Goal: Task Accomplishment & Management: Complete application form

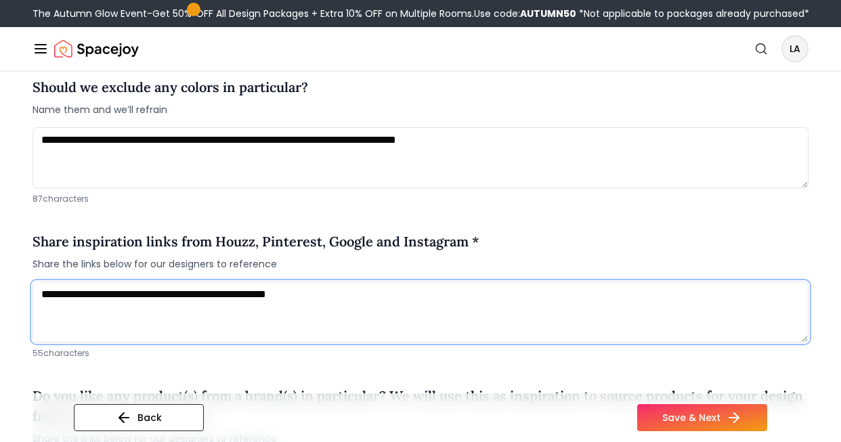
click at [387, 293] on textarea "**********" at bounding box center [421, 312] width 776 height 61
paste textarea "***"
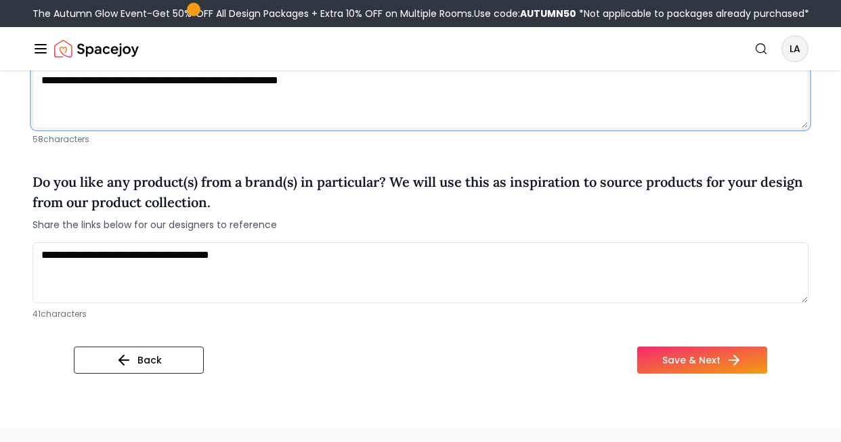
scroll to position [1185, 0]
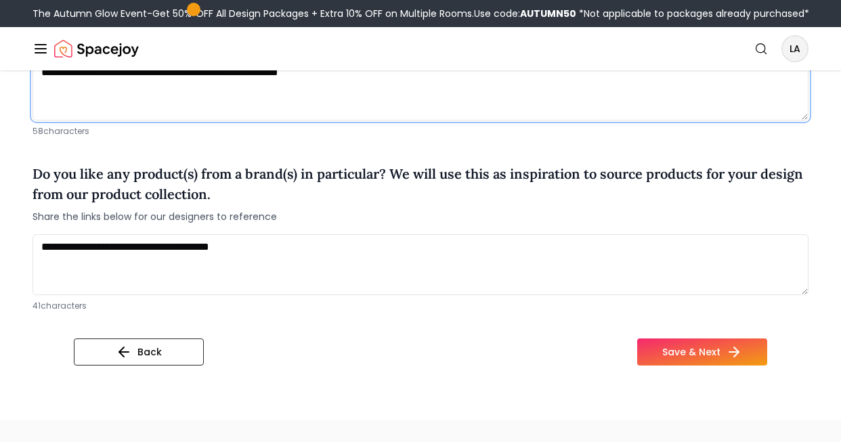
type textarea "**********"
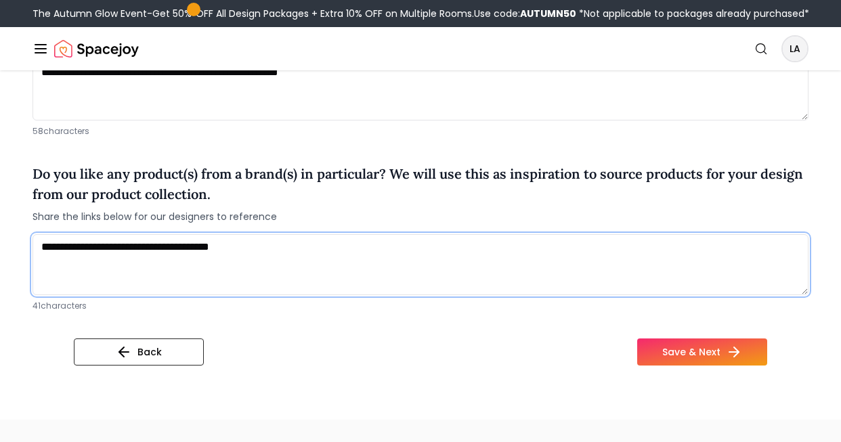
click at [374, 261] on textarea "**********" at bounding box center [421, 264] width 776 height 61
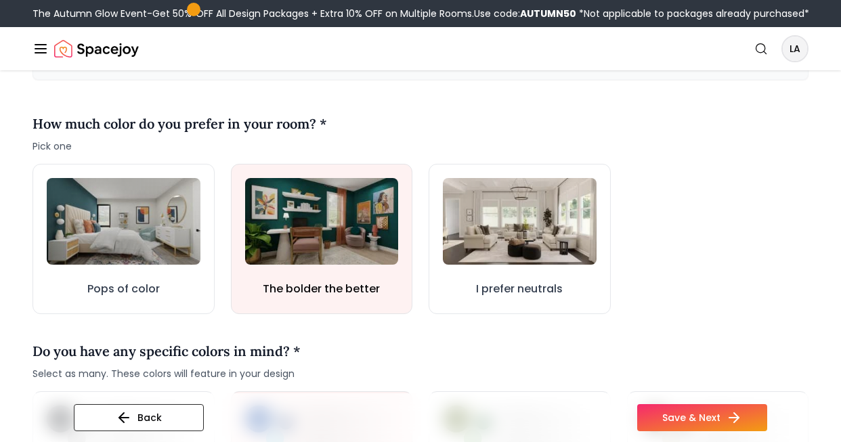
scroll to position [375, 0]
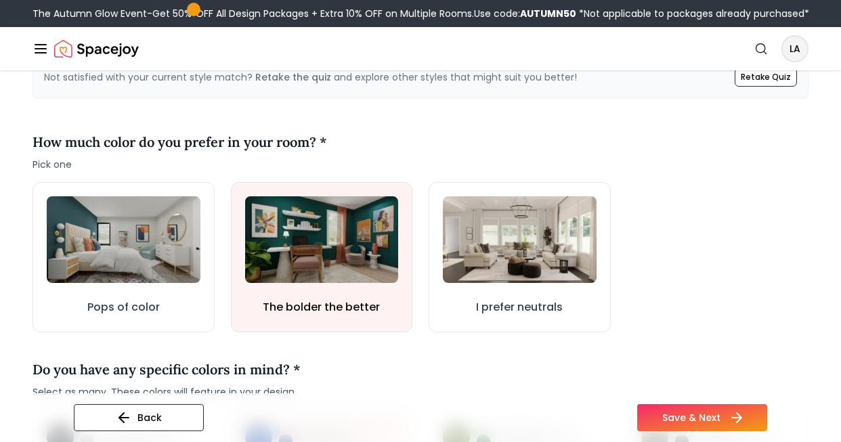
click at [669, 411] on button "Save & Next" at bounding box center [703, 417] width 130 height 27
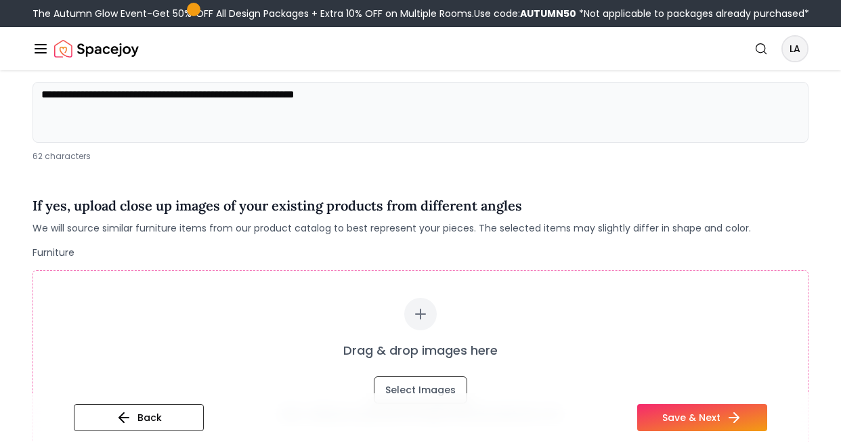
scroll to position [196, 0]
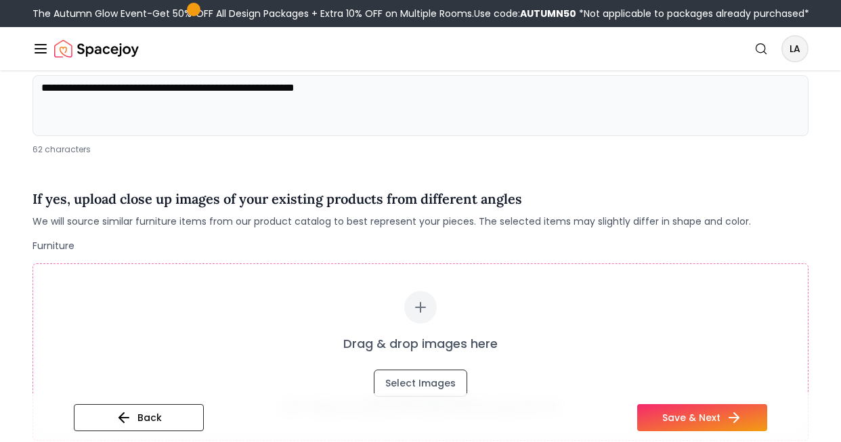
click at [177, 89] on textarea "**********" at bounding box center [421, 105] width 776 height 61
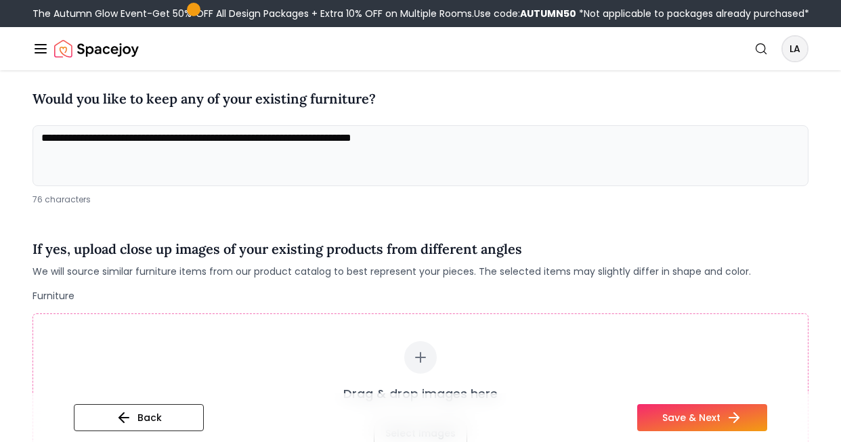
scroll to position [29, 0]
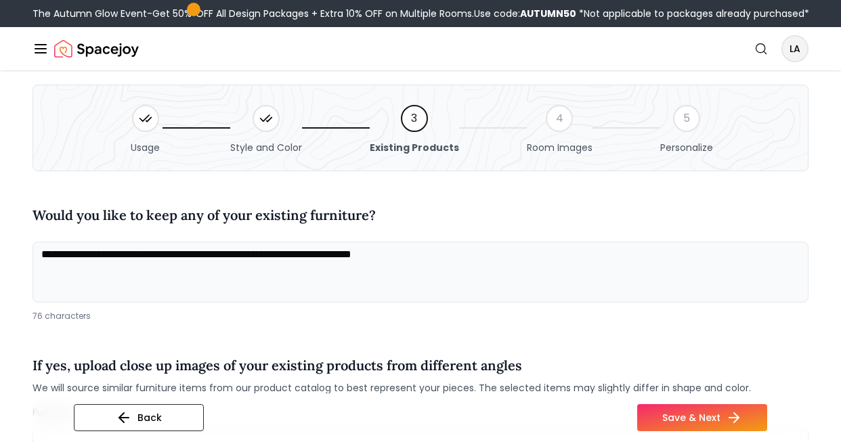
click at [475, 258] on textarea "**********" at bounding box center [421, 272] width 776 height 61
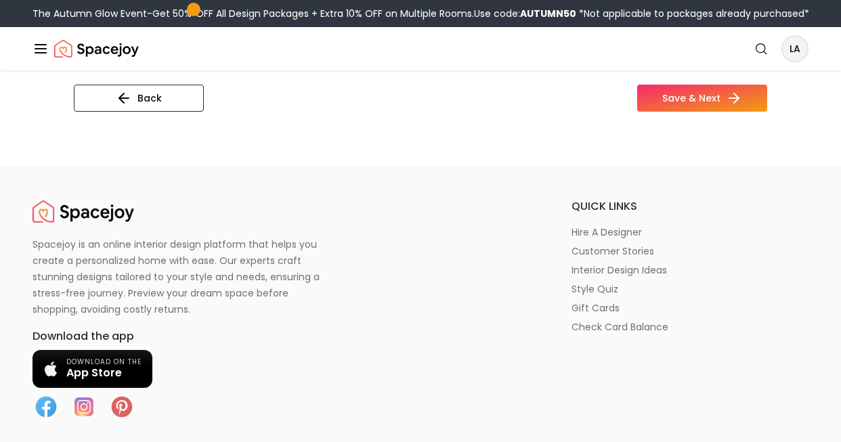
scroll to position [1329, 0]
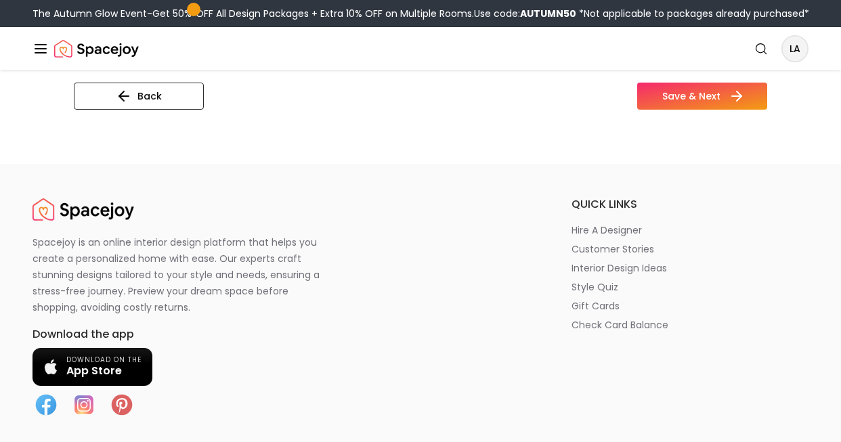
type textarea "**********"
click at [659, 102] on button "Save & Next" at bounding box center [703, 96] width 130 height 27
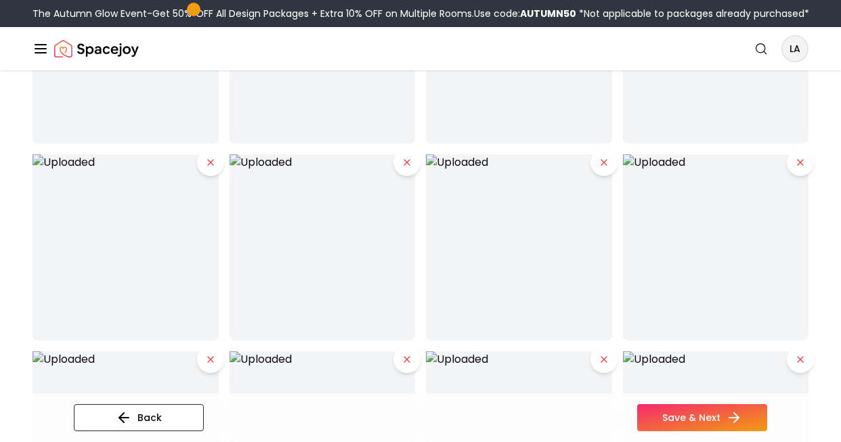
scroll to position [2013, 0]
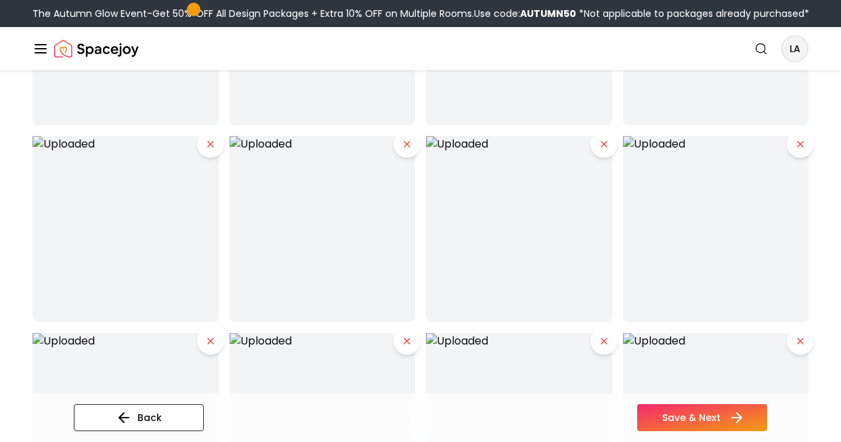
click at [680, 421] on button "Save & Next" at bounding box center [703, 417] width 130 height 27
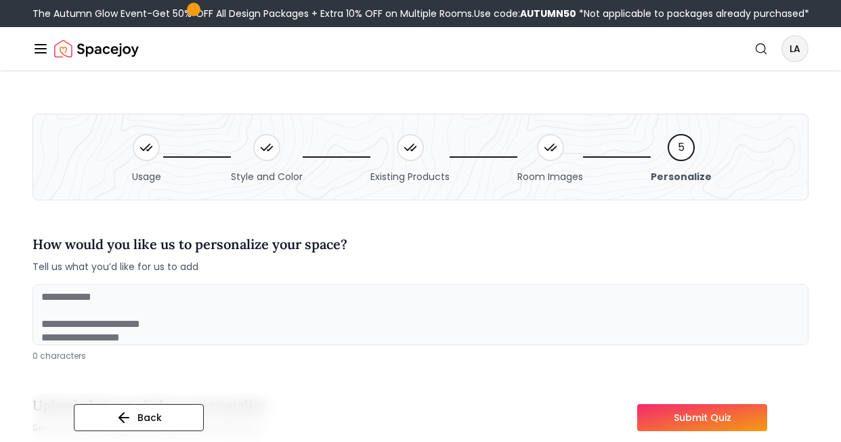
click at [504, 325] on textarea at bounding box center [421, 315] width 776 height 61
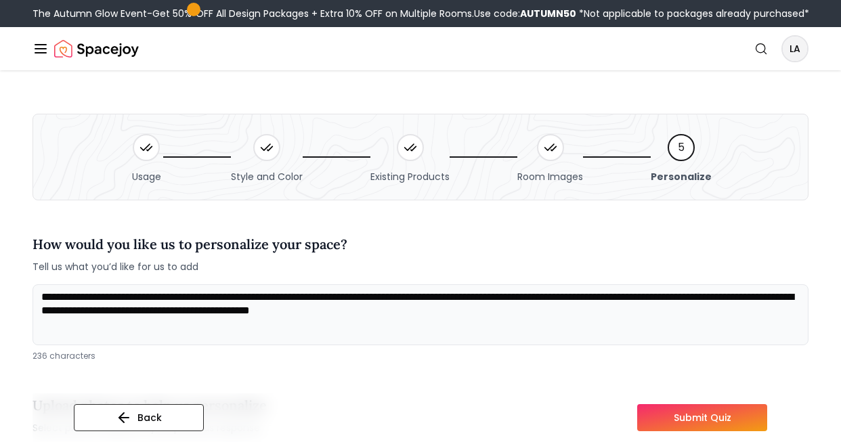
type textarea "**********"
click at [692, 421] on button "Submit Quiz" at bounding box center [703, 417] width 130 height 27
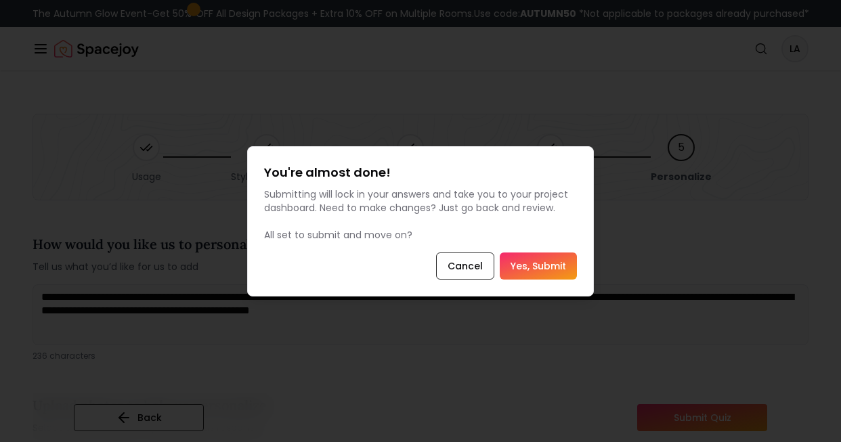
click at [536, 263] on button "Yes, Submit" at bounding box center [538, 266] width 77 height 27
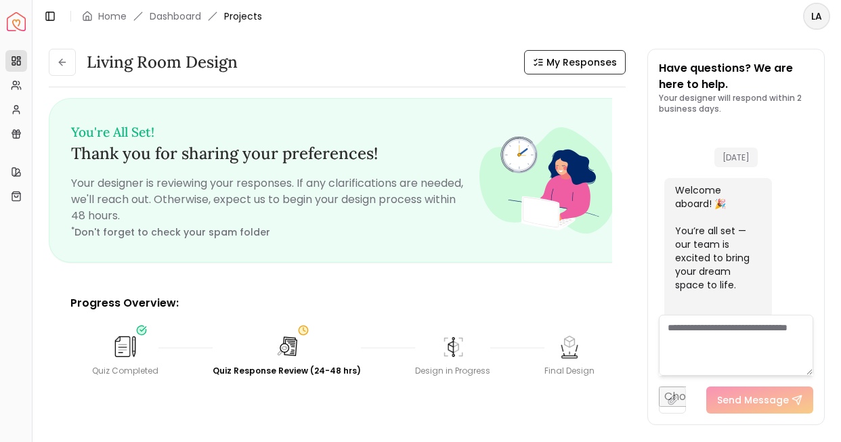
scroll to position [786, 0]
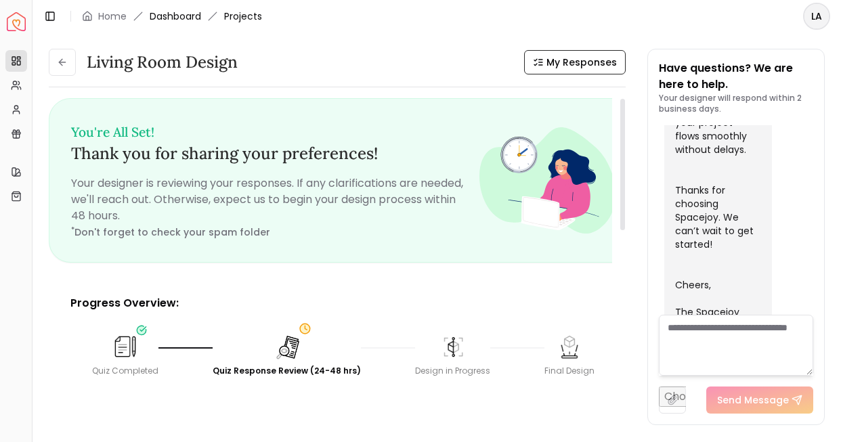
click at [188, 14] on link "Dashboard" at bounding box center [175, 16] width 51 height 14
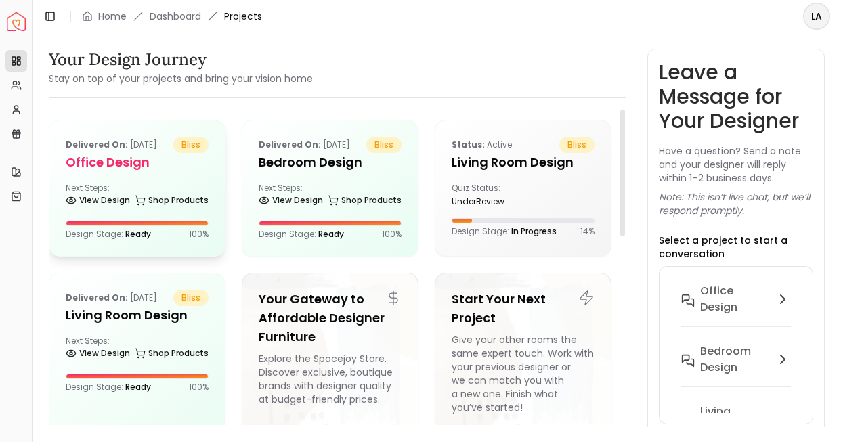
click at [186, 187] on div "Next Steps: View Design Shop Products" at bounding box center [137, 196] width 143 height 27
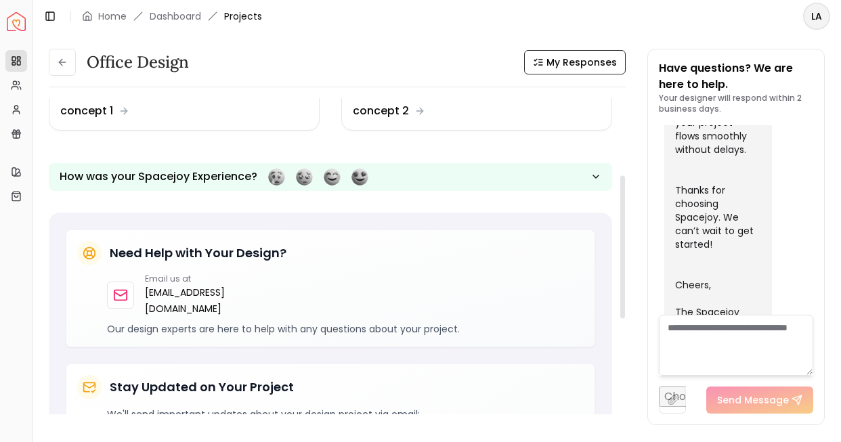
scroll to position [171, 0]
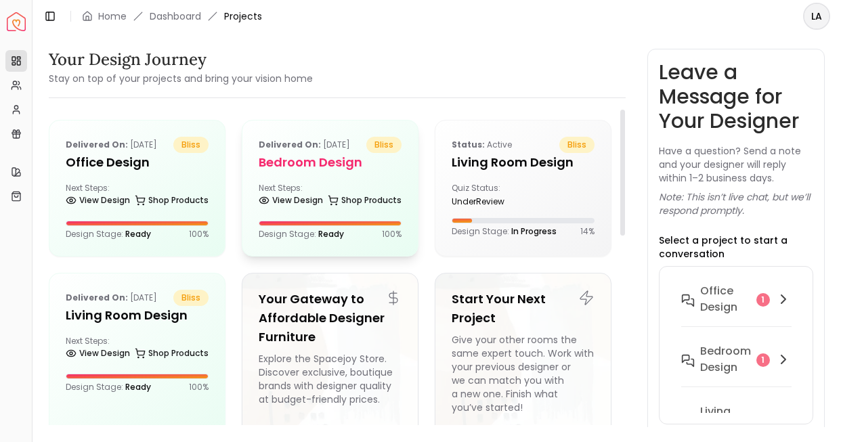
click at [304, 168] on h5 "Bedroom design" at bounding box center [330, 162] width 143 height 19
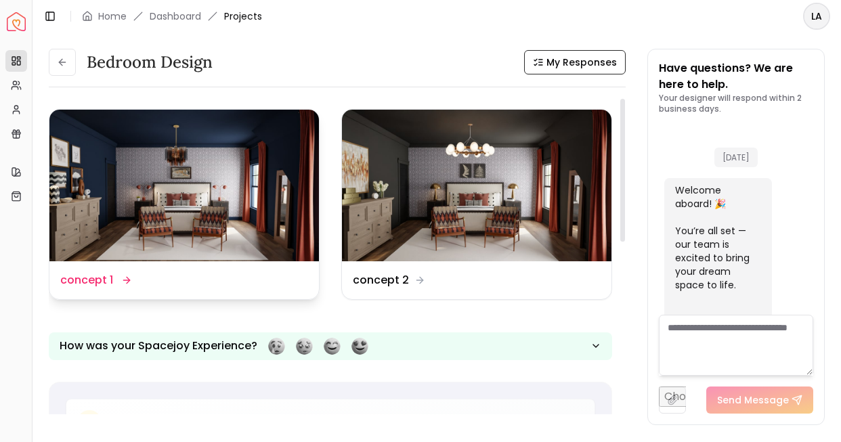
scroll to position [786, 0]
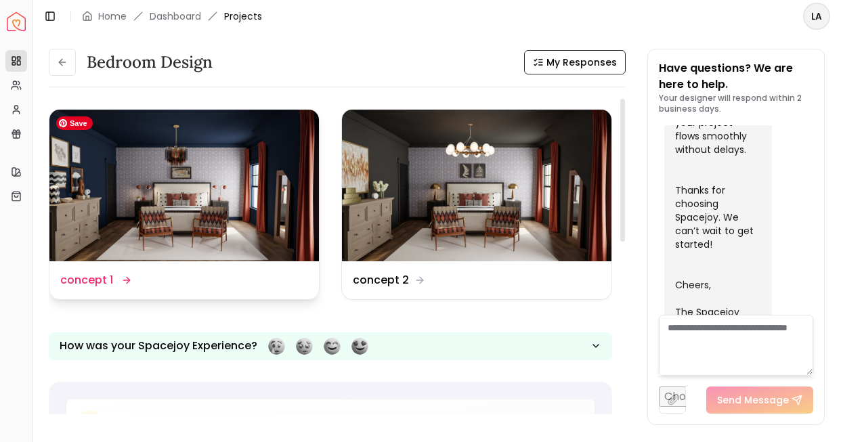
click at [268, 180] on img at bounding box center [184, 186] width 270 height 152
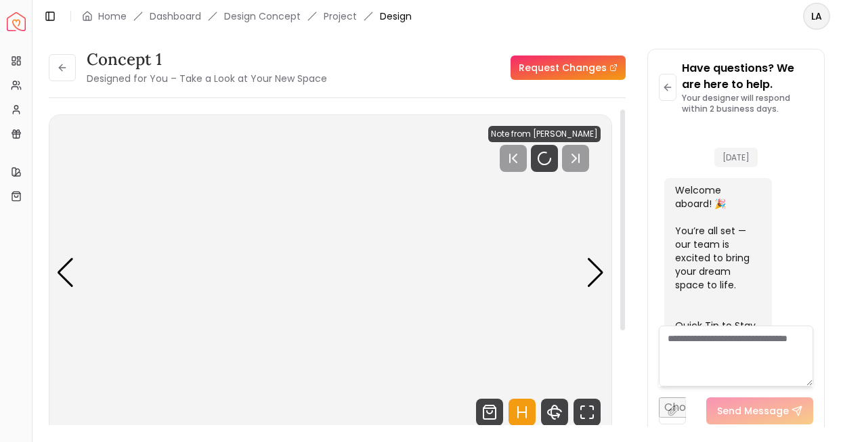
scroll to position [775, 0]
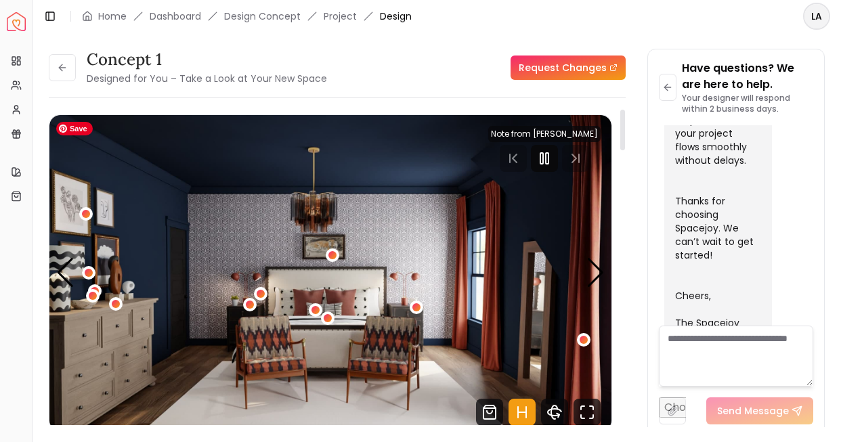
click at [543, 160] on rect "Pause" at bounding box center [542, 158] width 3 height 11
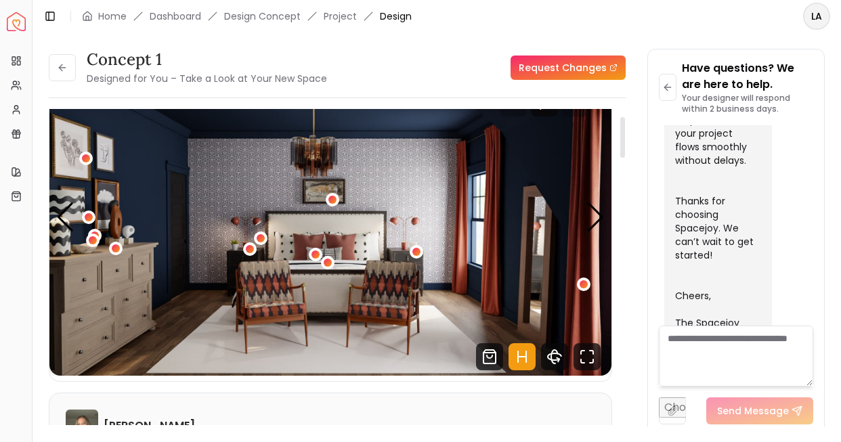
scroll to position [58, 0]
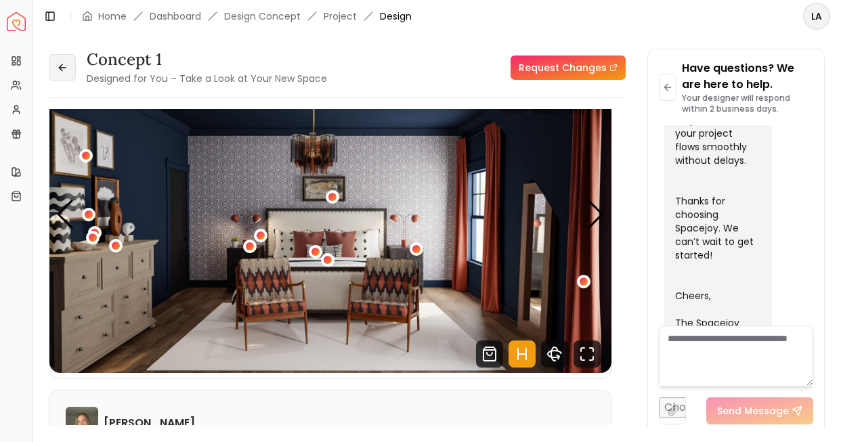
click at [68, 68] on button at bounding box center [62, 67] width 27 height 27
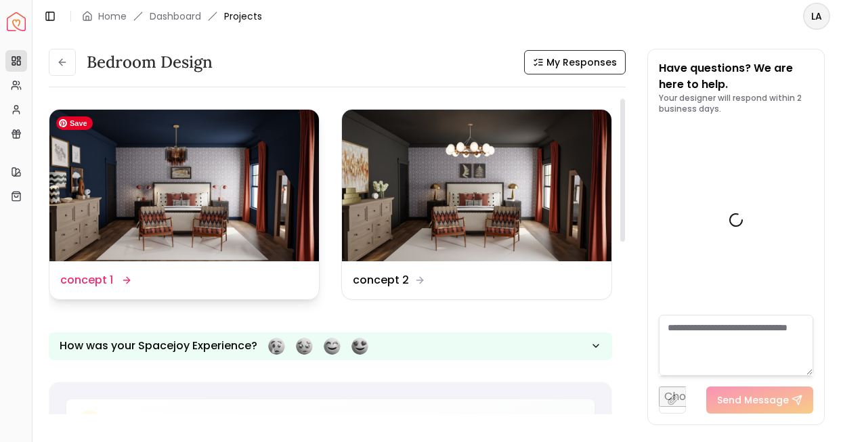
scroll to position [786, 0]
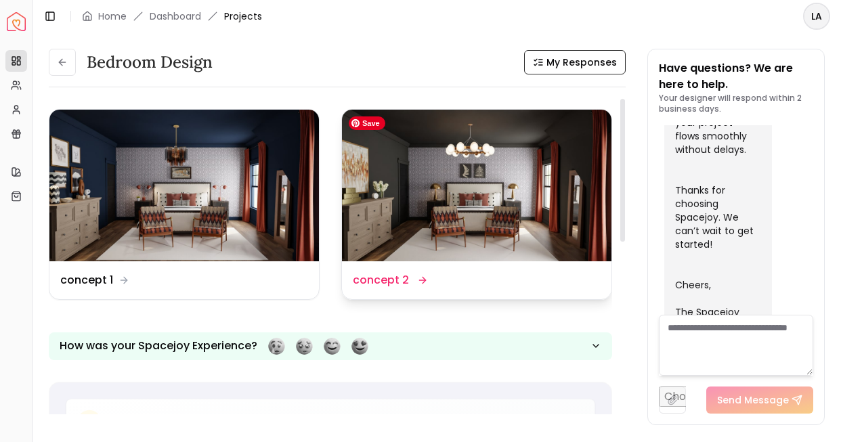
click at [371, 171] on img at bounding box center [477, 186] width 270 height 152
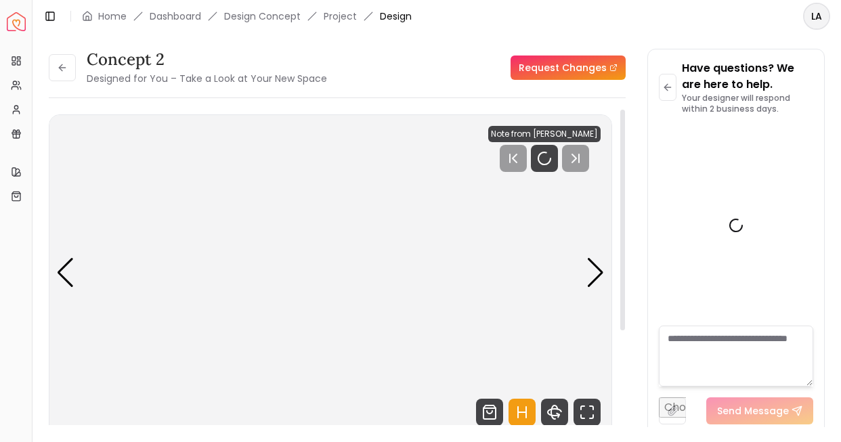
scroll to position [775, 0]
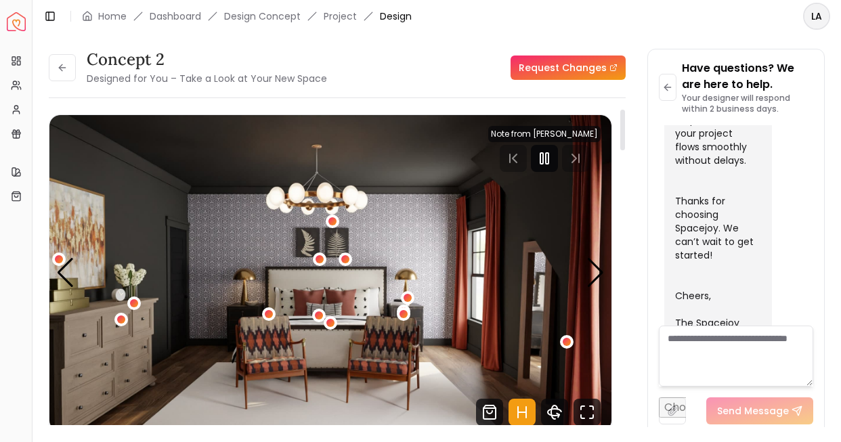
click at [549, 155] on rect "Pause" at bounding box center [547, 158] width 3 height 11
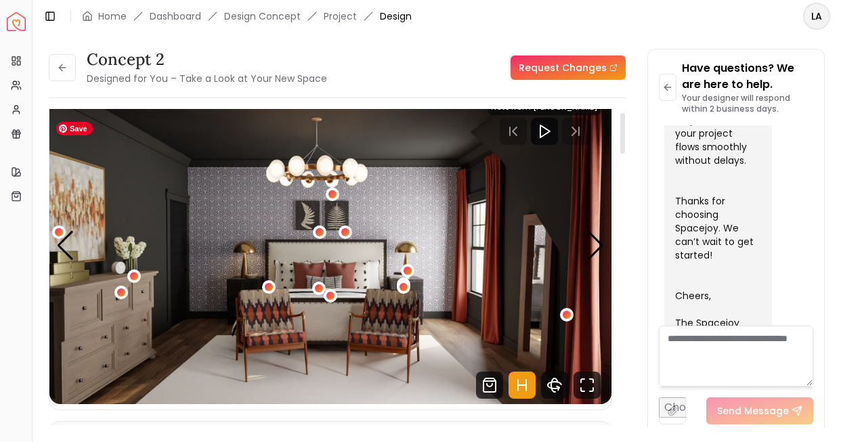
scroll to position [34, 0]
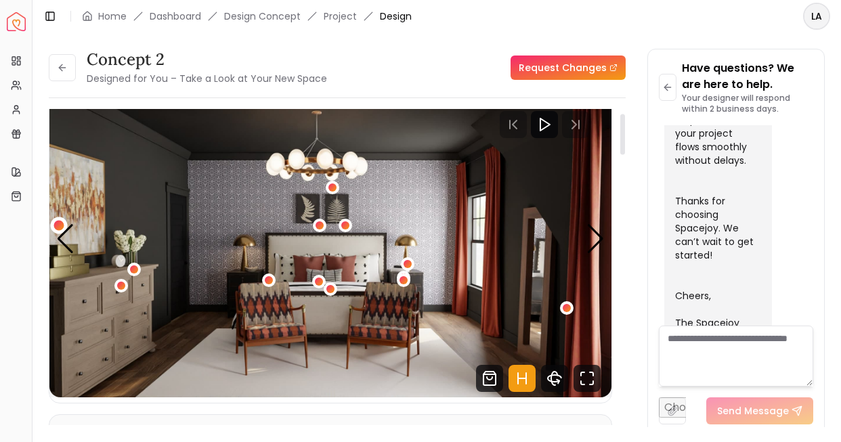
click at [60, 222] on div "1 / 5" at bounding box center [59, 225] width 10 height 10
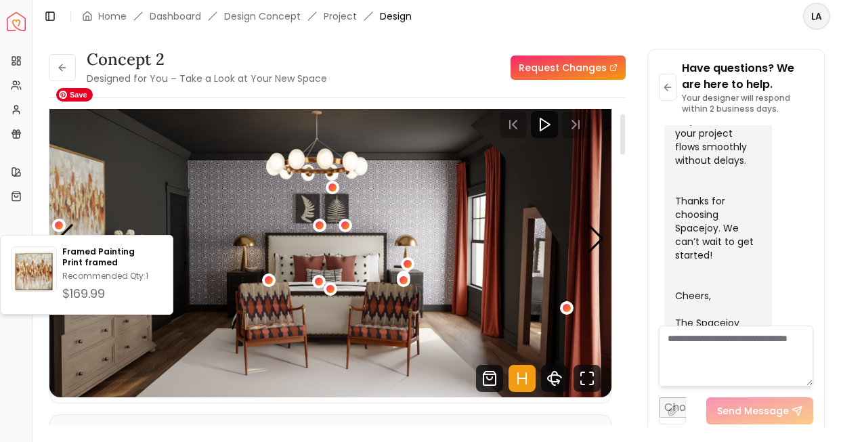
click at [133, 205] on img "1 / 5" at bounding box center [330, 239] width 562 height 316
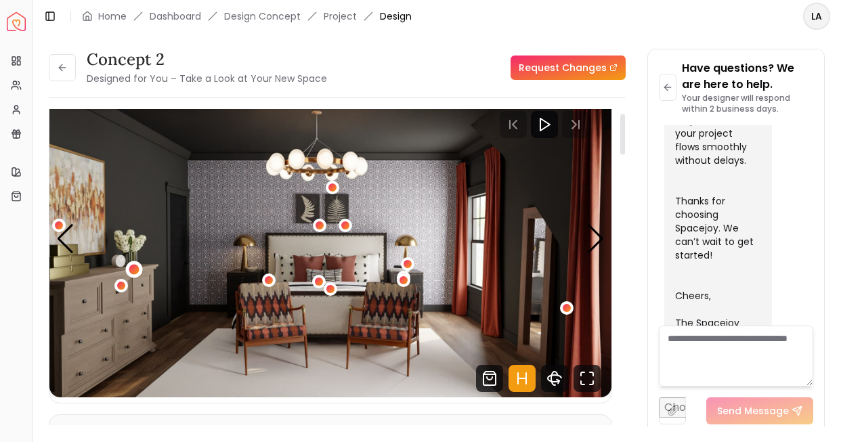
click at [134, 269] on div "1 / 5" at bounding box center [134, 269] width 10 height 10
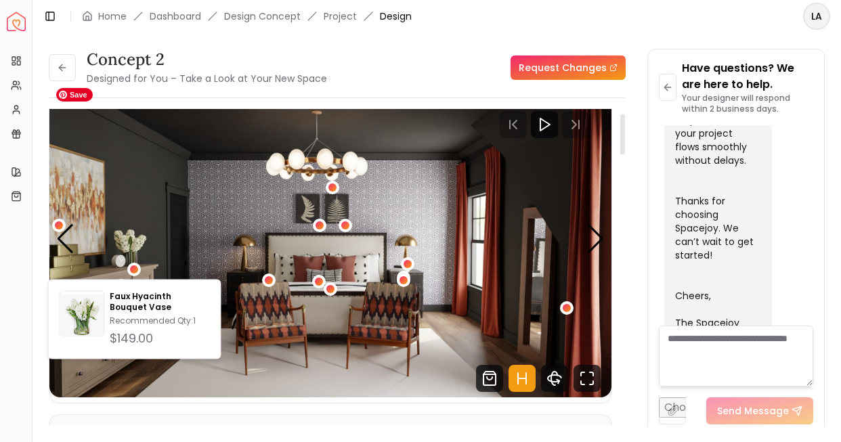
click at [162, 241] on img "1 / 5" at bounding box center [330, 239] width 562 height 316
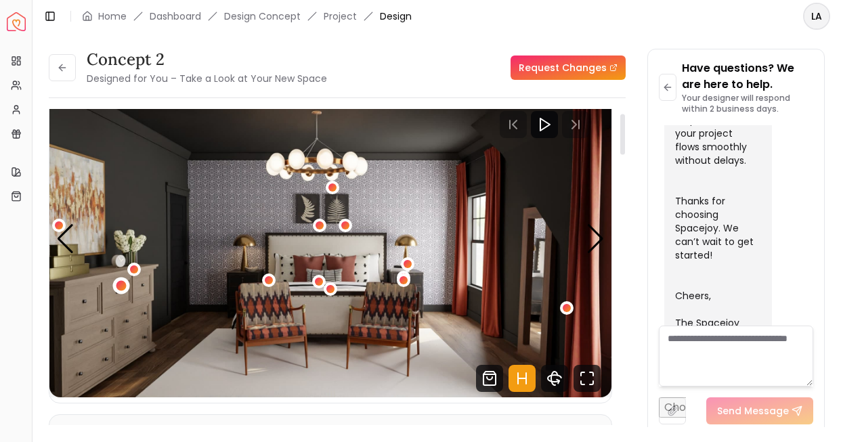
click at [123, 285] on div "1 / 5" at bounding box center [121, 285] width 10 height 10
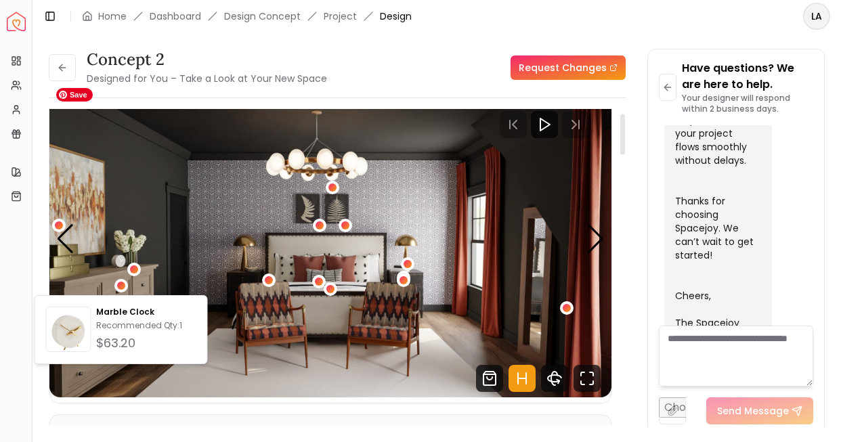
click at [165, 281] on img "1 / 5" at bounding box center [330, 239] width 562 height 316
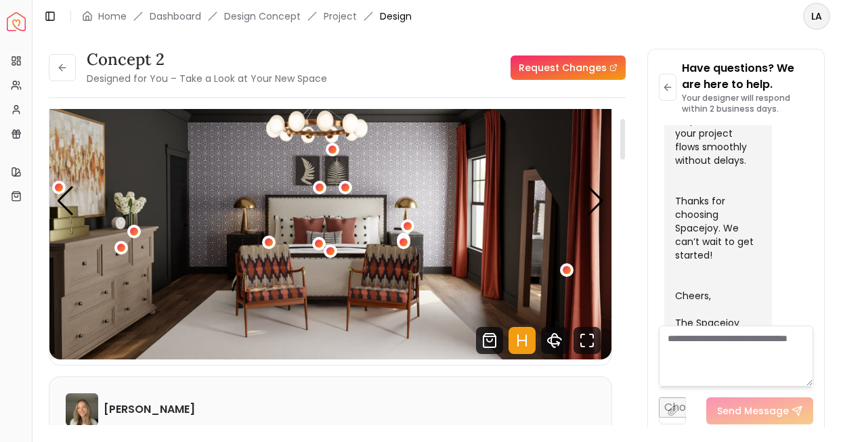
scroll to position [70, 0]
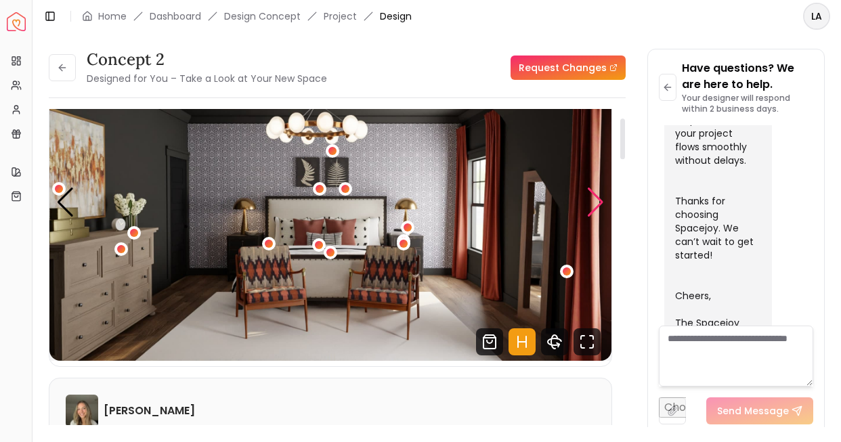
click at [593, 205] on div "Next slide" at bounding box center [596, 203] width 18 height 30
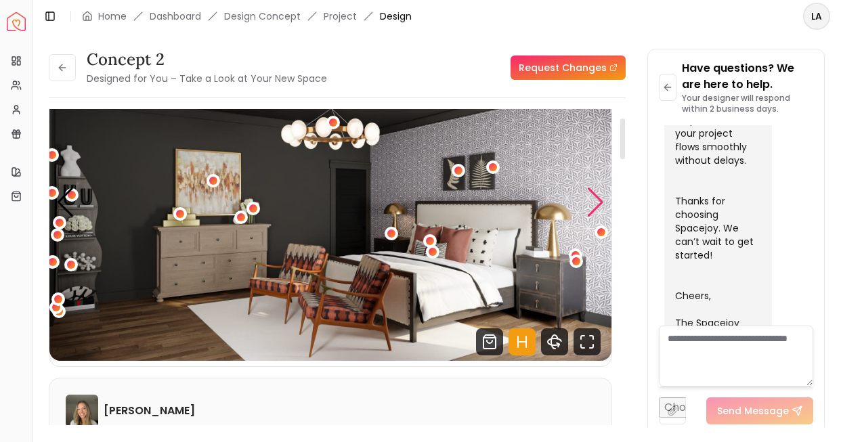
click at [593, 205] on div "Next slide" at bounding box center [596, 203] width 18 height 30
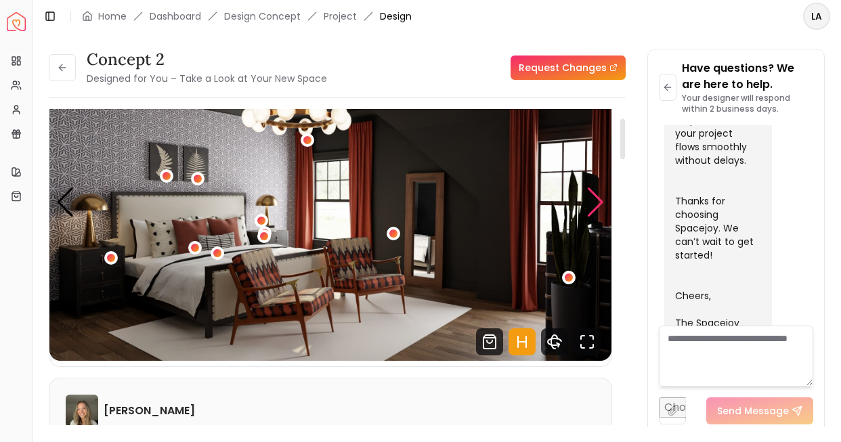
click at [593, 205] on div "Next slide" at bounding box center [596, 203] width 18 height 30
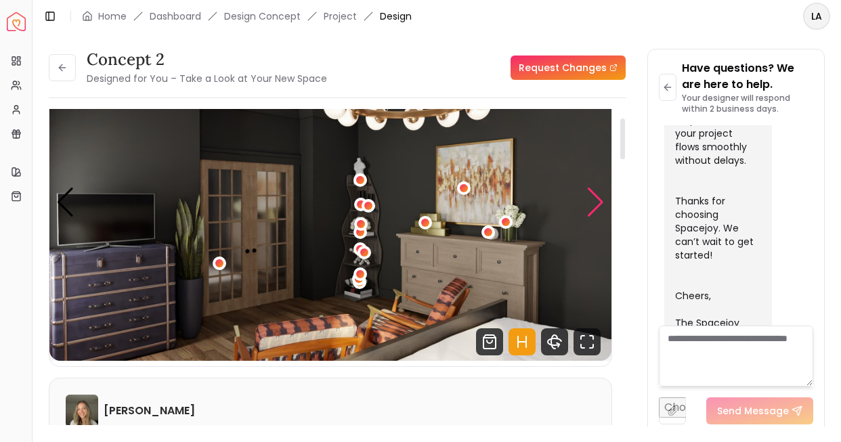
click at [593, 205] on div "Next slide" at bounding box center [596, 203] width 18 height 30
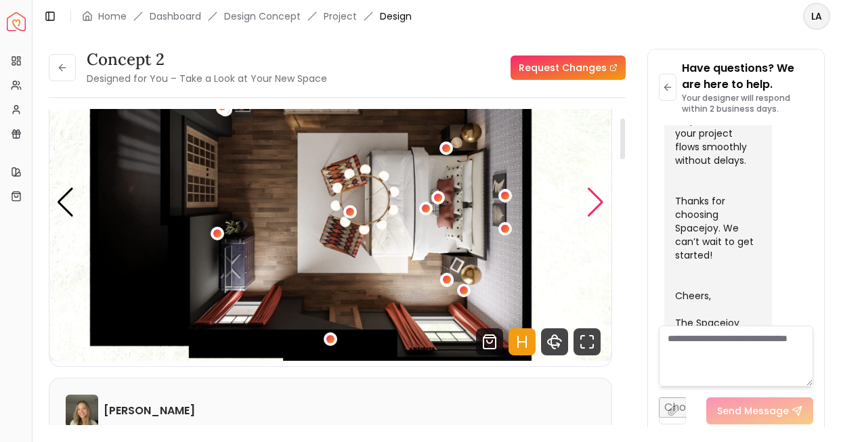
click at [593, 205] on div "Next slide" at bounding box center [596, 203] width 18 height 30
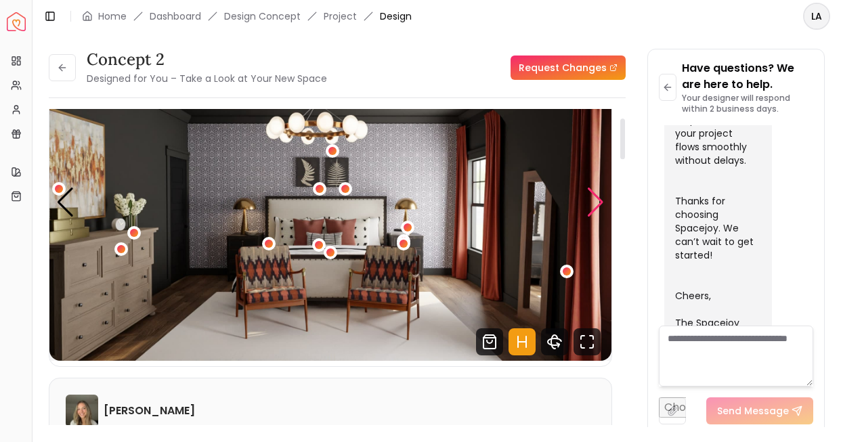
click at [593, 206] on div "Next slide" at bounding box center [596, 203] width 18 height 30
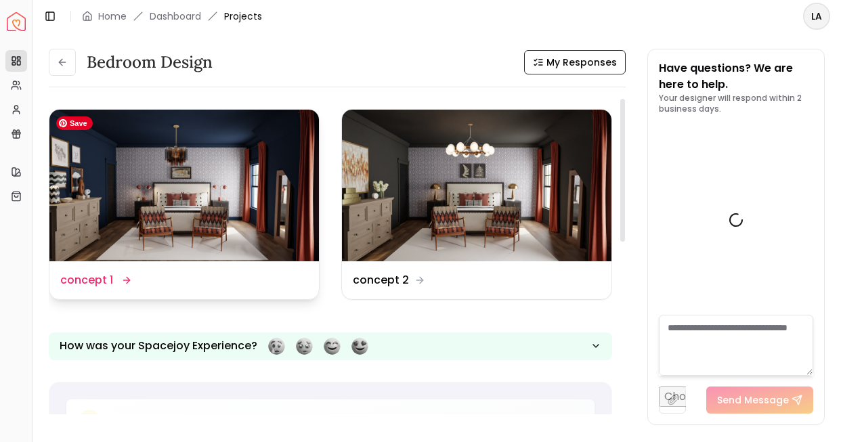
scroll to position [786, 0]
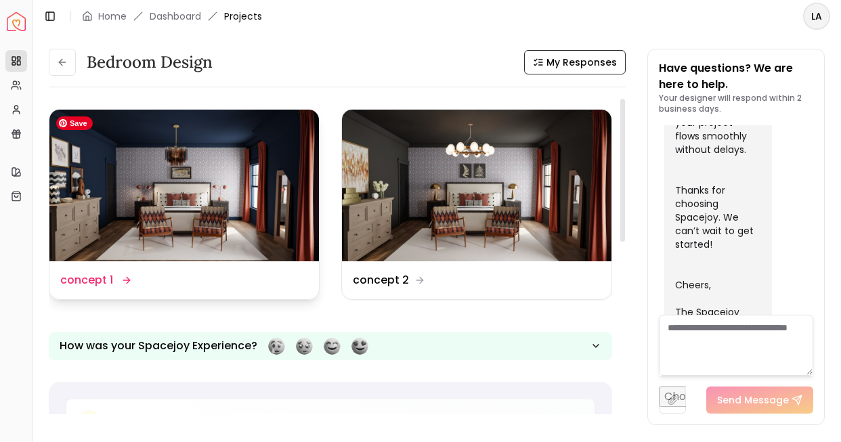
click at [173, 165] on img at bounding box center [184, 186] width 270 height 152
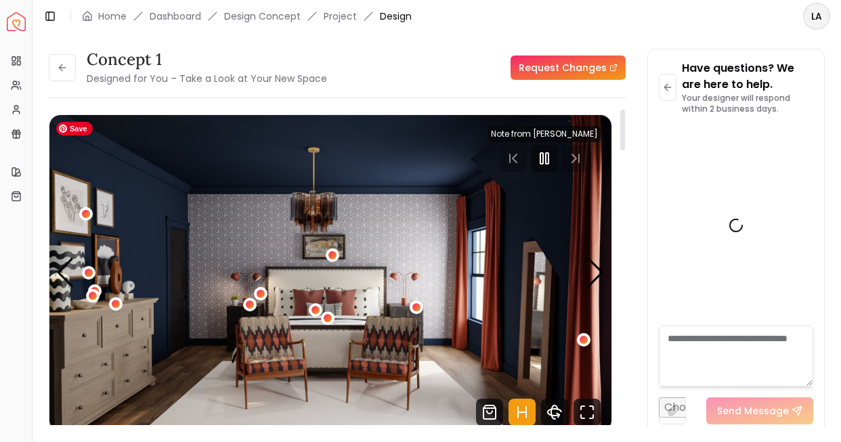
scroll to position [775, 0]
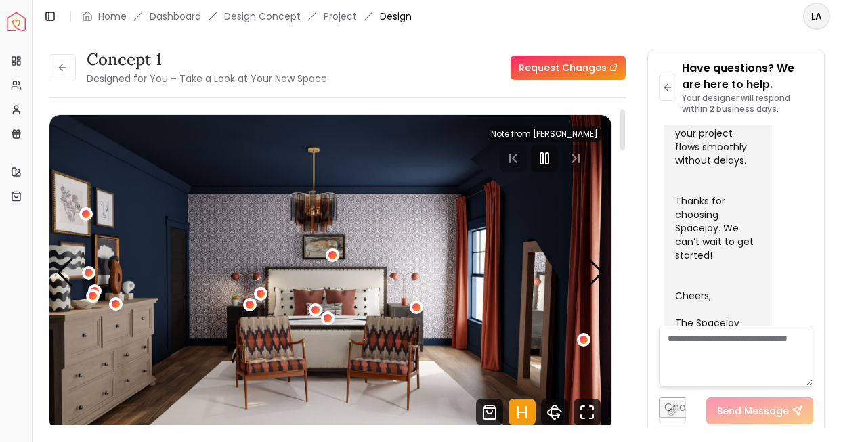
click at [550, 156] on icon "Pause" at bounding box center [545, 158] width 16 height 16
click at [601, 268] on div "Next slide" at bounding box center [596, 273] width 18 height 30
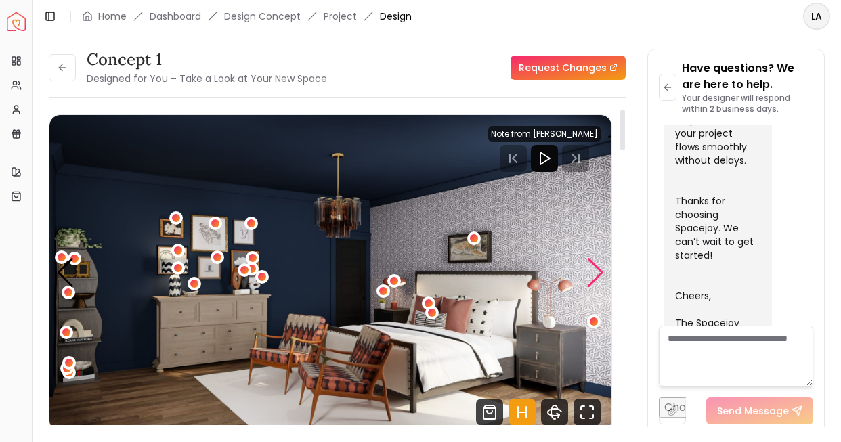
click at [601, 268] on div "Next slide" at bounding box center [596, 273] width 18 height 30
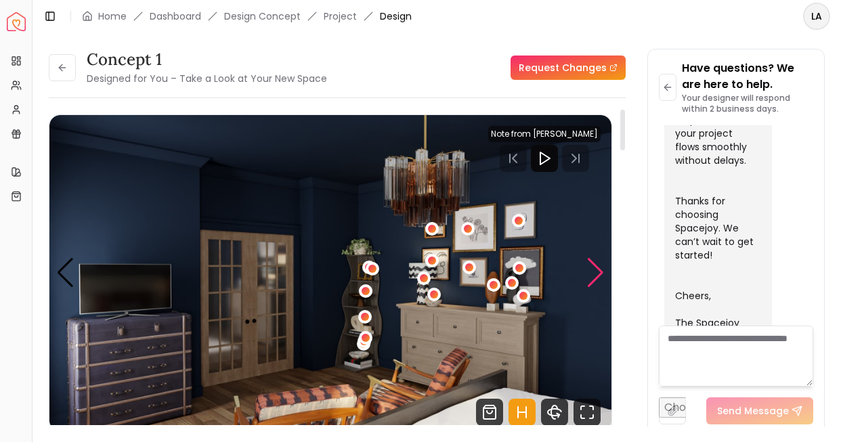
click at [601, 268] on div "Next slide" at bounding box center [596, 273] width 18 height 30
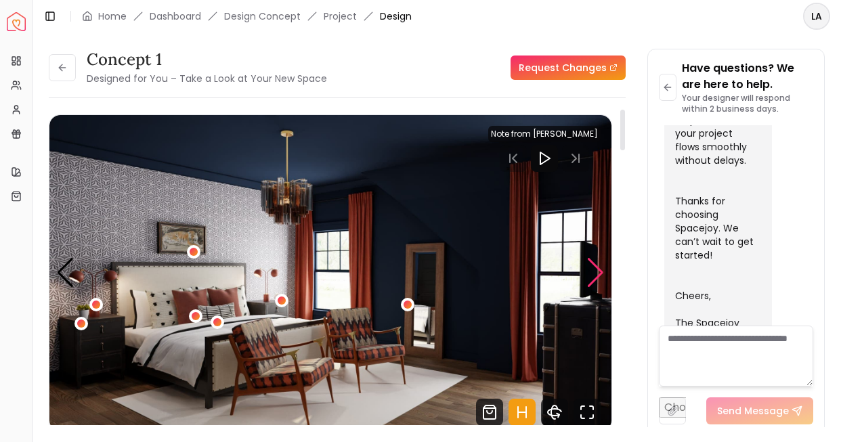
click at [600, 268] on div "Next slide" at bounding box center [596, 273] width 18 height 30
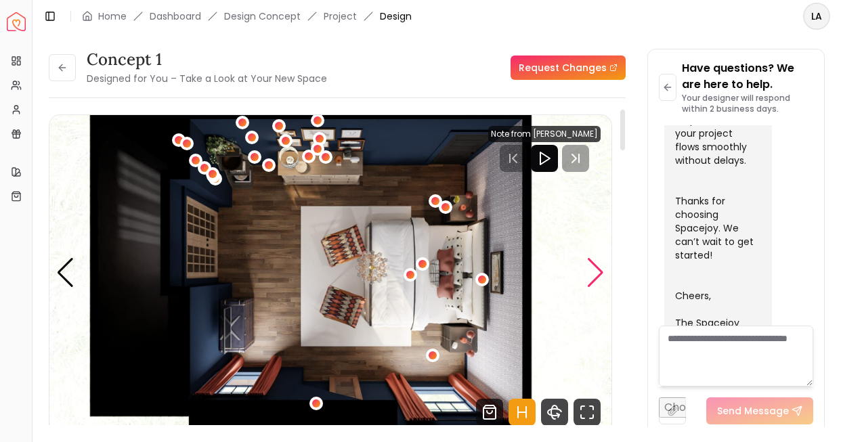
click at [600, 268] on div "Next slide" at bounding box center [596, 273] width 18 height 30
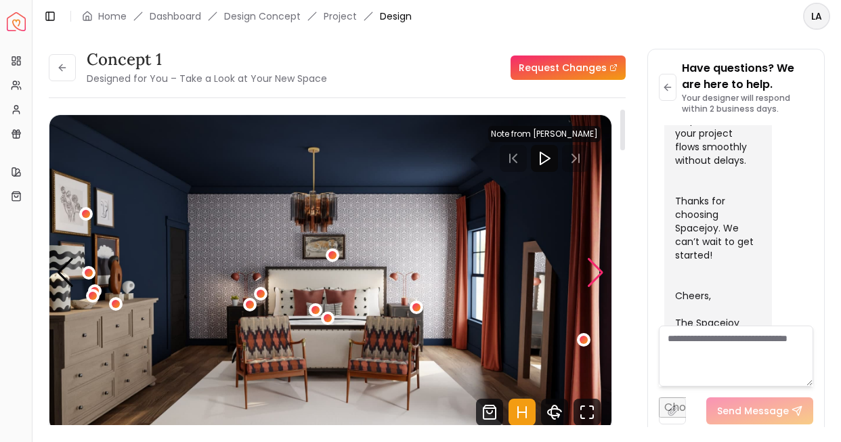
click at [600, 268] on div "Next slide" at bounding box center [596, 273] width 18 height 30
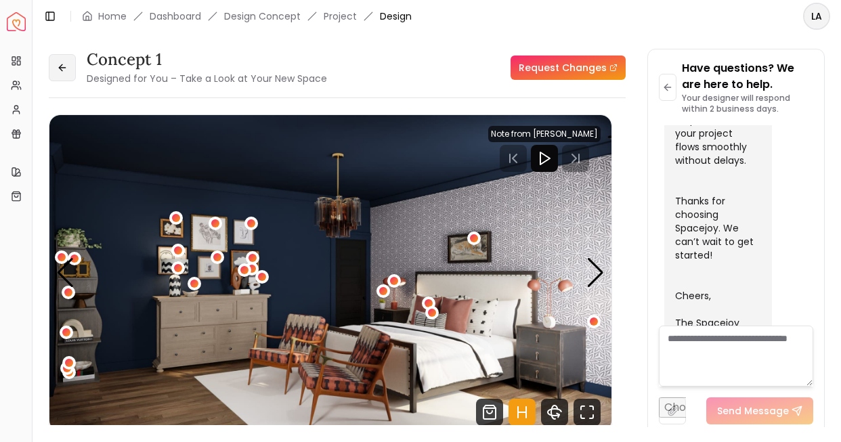
click at [62, 67] on icon at bounding box center [62, 67] width 11 height 11
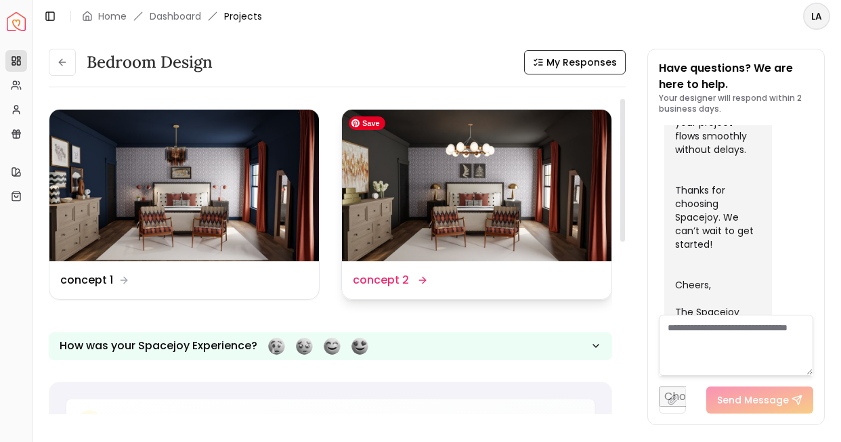
click at [436, 211] on img at bounding box center [477, 186] width 270 height 152
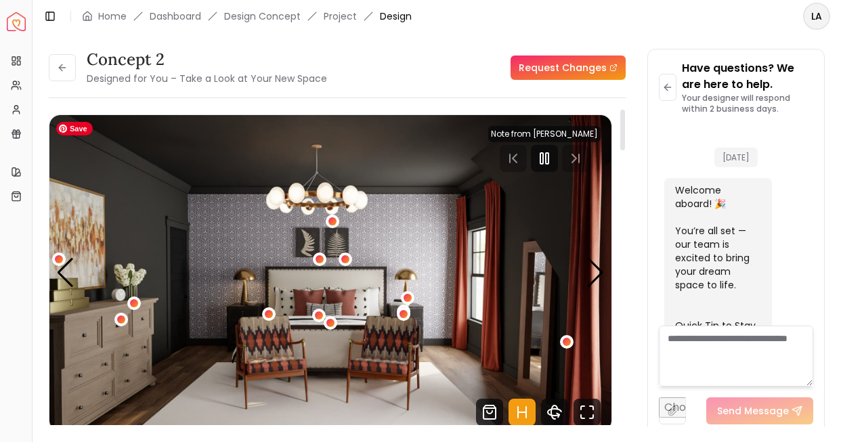
scroll to position [775, 0]
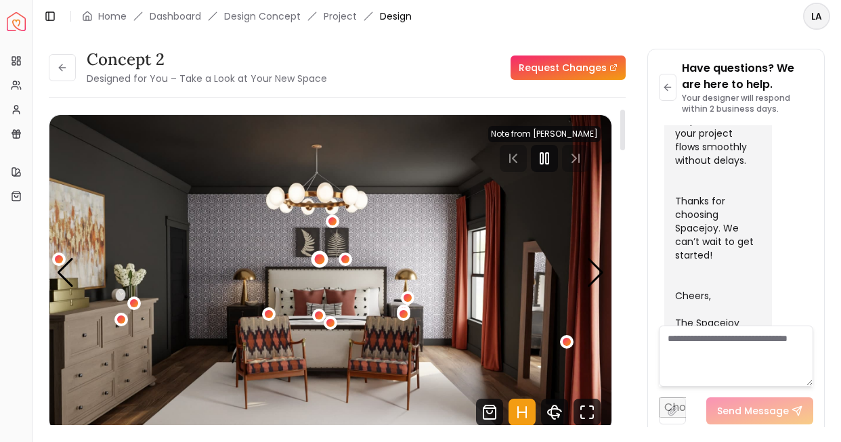
click at [322, 259] on div "1 / 5" at bounding box center [320, 259] width 10 height 10
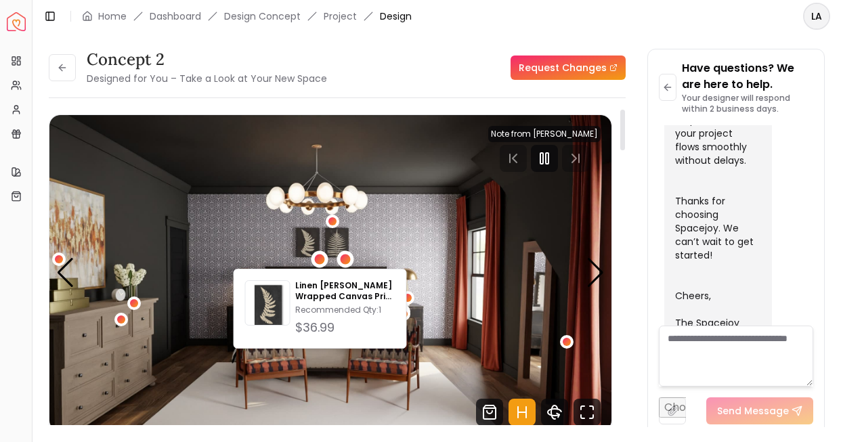
click at [347, 257] on div "1 / 5" at bounding box center [345, 259] width 10 height 10
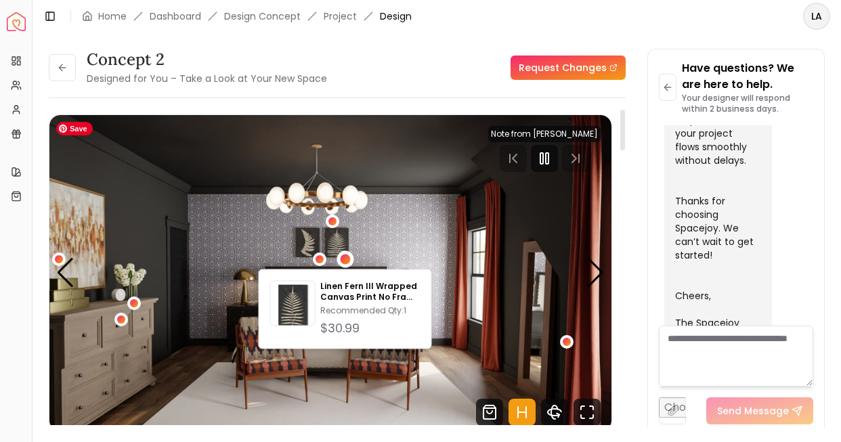
click at [384, 181] on img "1 / 5" at bounding box center [330, 273] width 562 height 316
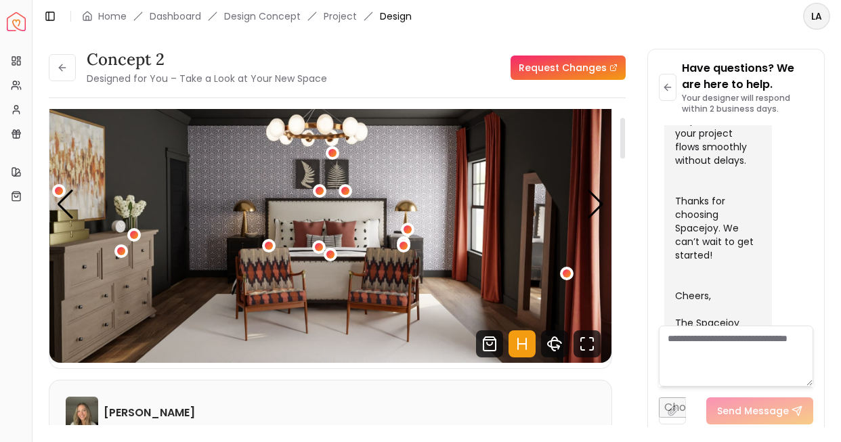
scroll to position [70, 0]
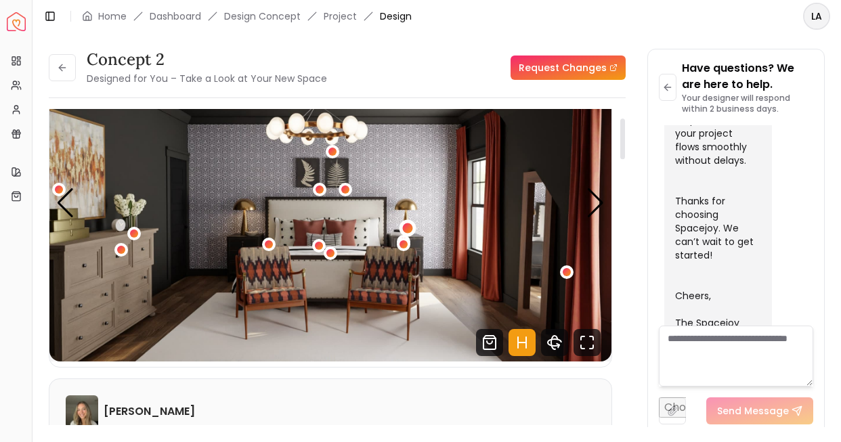
click at [409, 228] on div "1 / 5" at bounding box center [407, 229] width 10 height 10
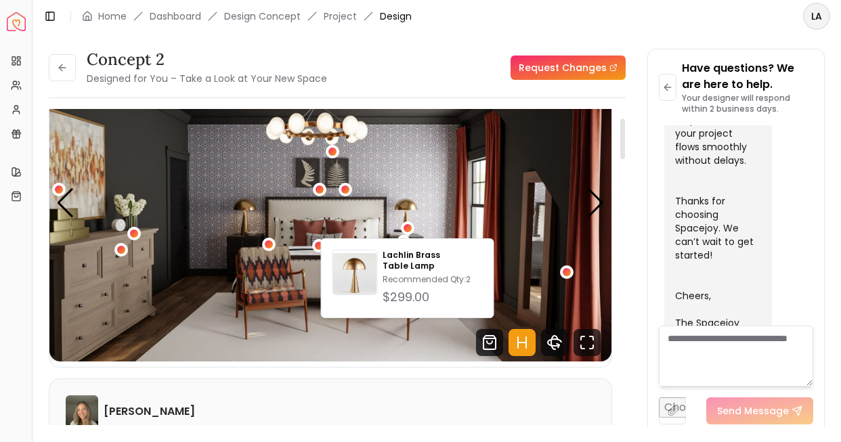
click at [461, 58] on div "concept 2 Designed for You – Take a Look at Your New Space Request Changes" at bounding box center [337, 68] width 577 height 38
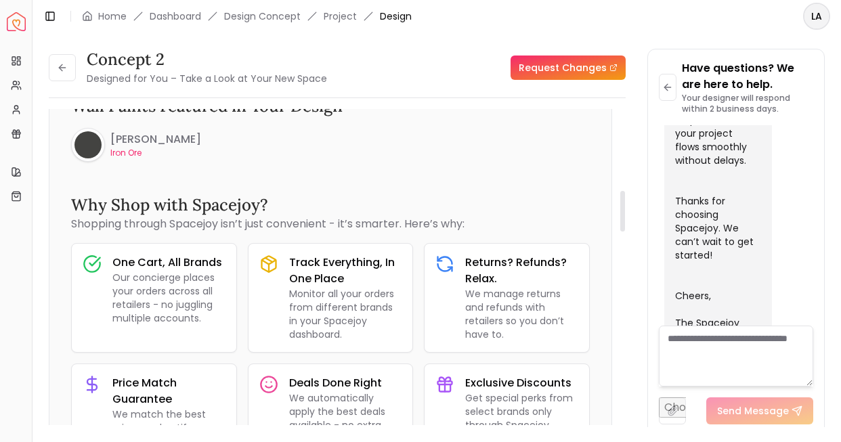
scroll to position [633, 0]
click at [89, 144] on div at bounding box center [88, 144] width 27 height 27
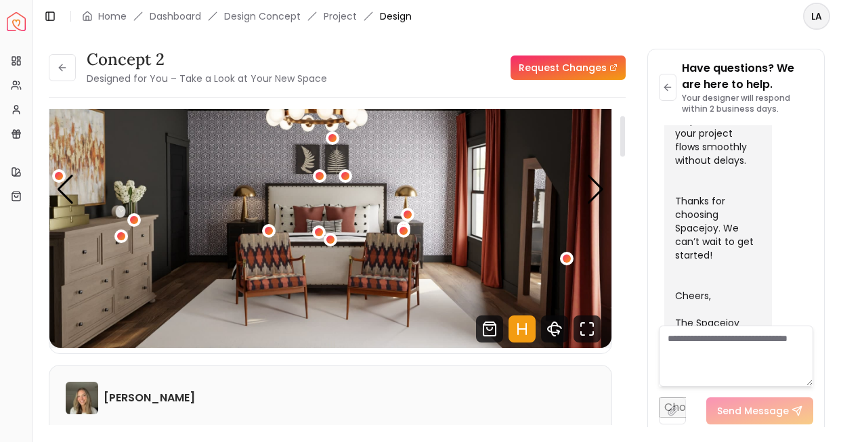
scroll to position [35, 0]
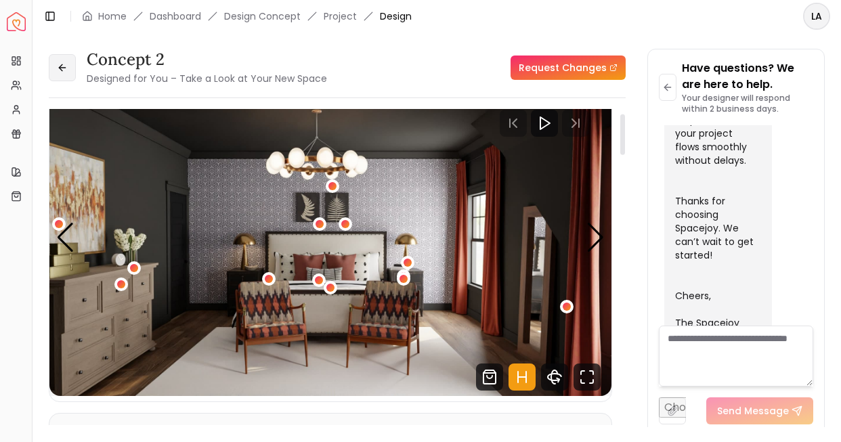
click at [68, 64] on button at bounding box center [62, 67] width 27 height 27
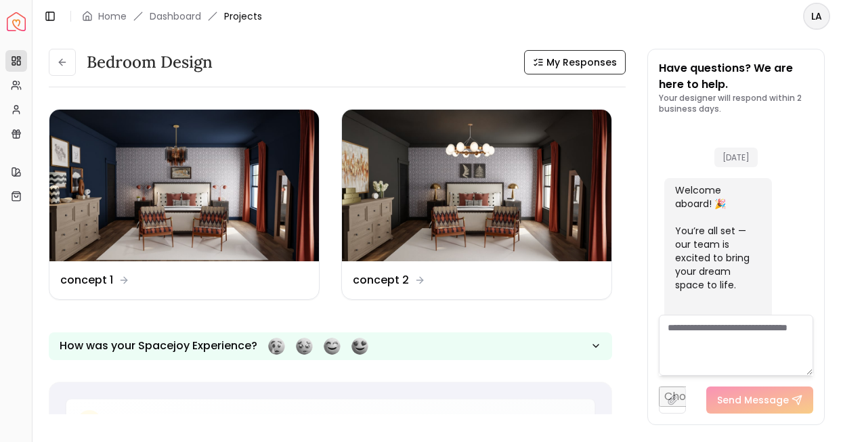
scroll to position [786, 0]
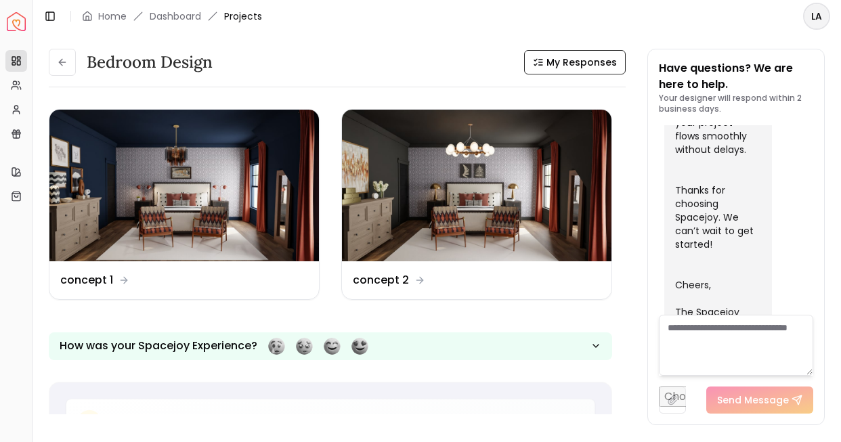
click at [68, 64] on button at bounding box center [62, 62] width 27 height 27
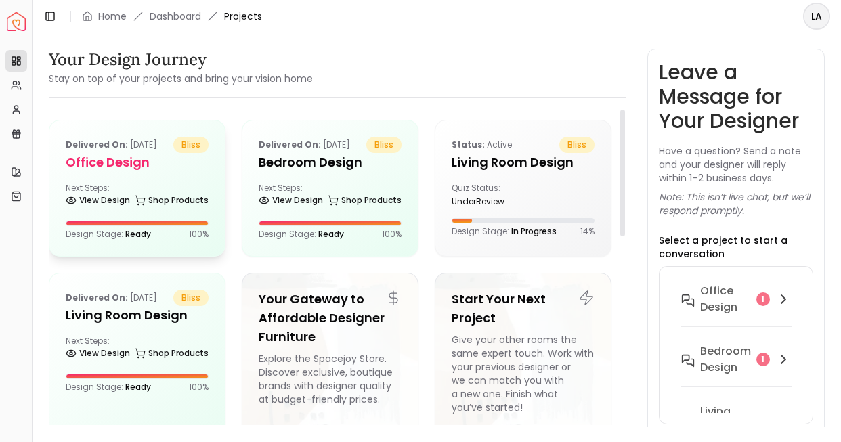
click at [127, 159] on h5 "Office design" at bounding box center [137, 162] width 143 height 19
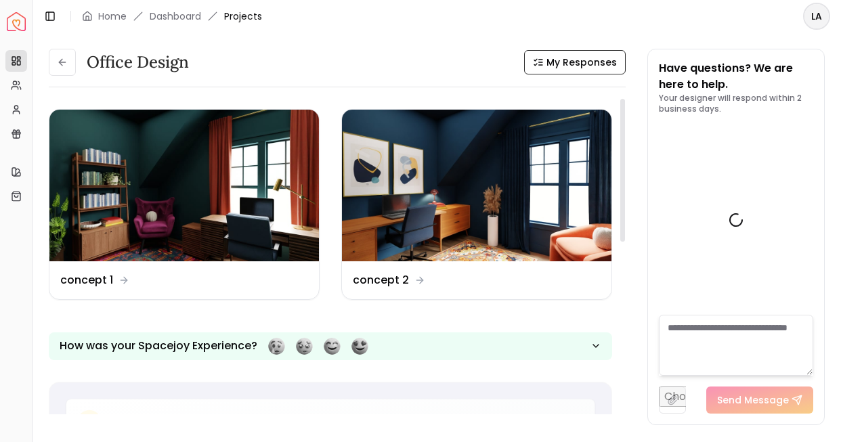
scroll to position [786, 0]
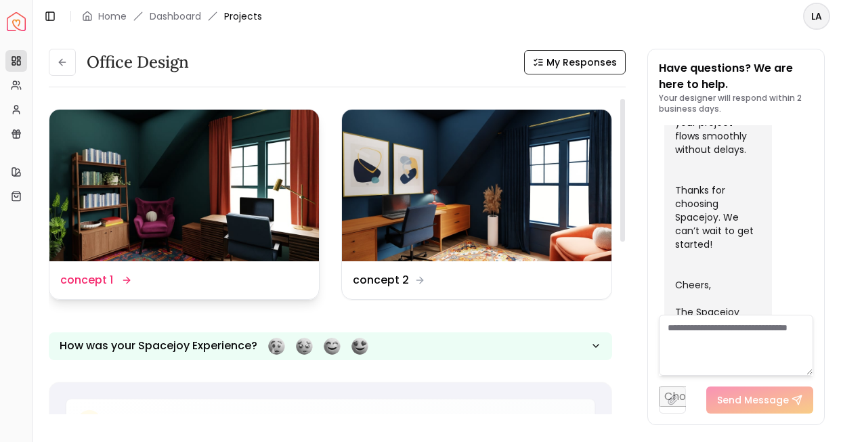
click at [138, 180] on img at bounding box center [184, 186] width 270 height 152
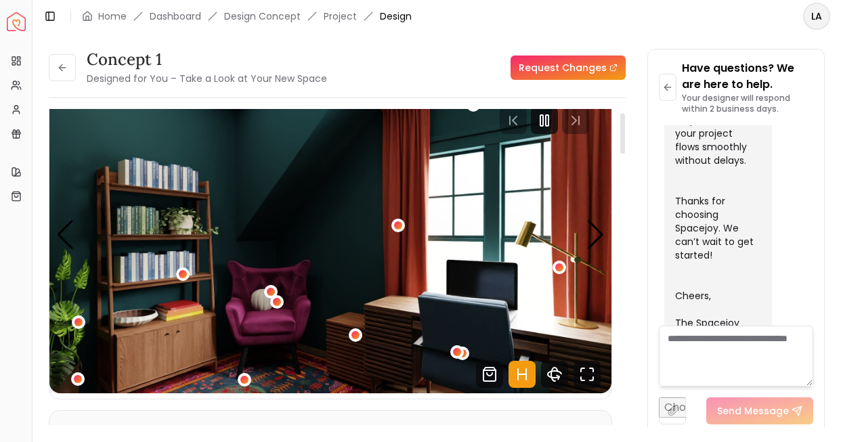
scroll to position [42, 0]
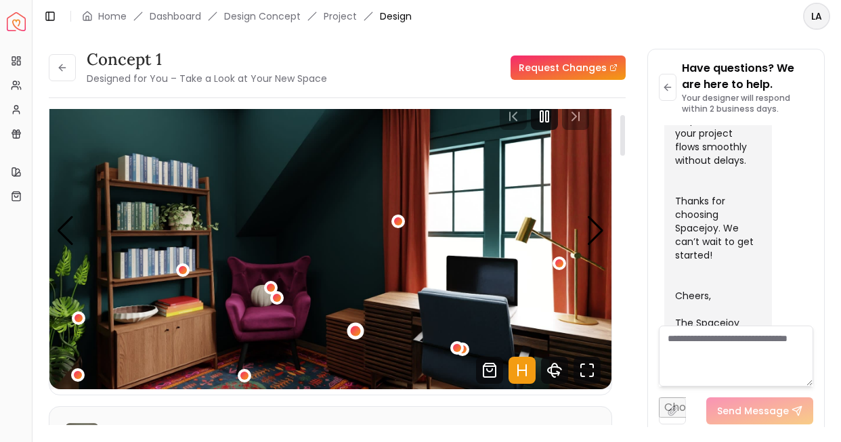
click at [354, 333] on div "1 / 4" at bounding box center [355, 332] width 10 height 10
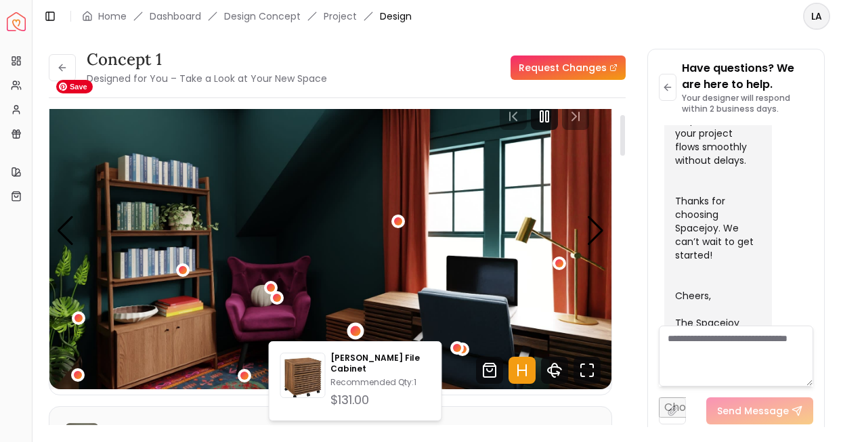
click at [393, 327] on img "1 / 4" at bounding box center [330, 231] width 562 height 316
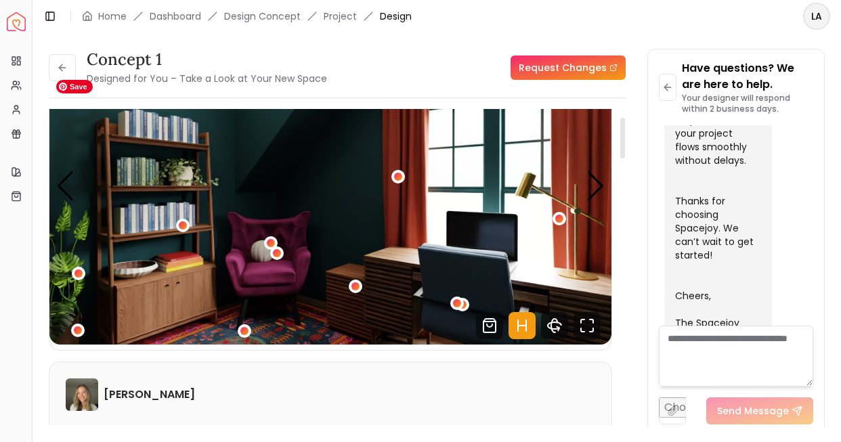
scroll to position [106, 0]
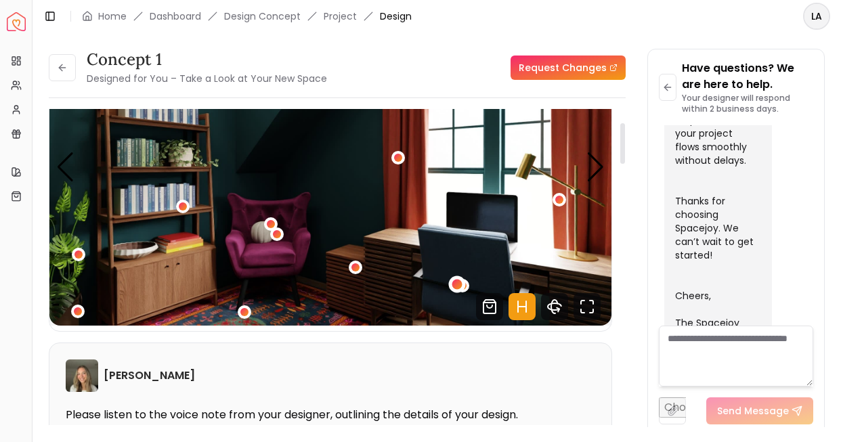
click at [461, 287] on div "1 / 4" at bounding box center [458, 284] width 10 height 10
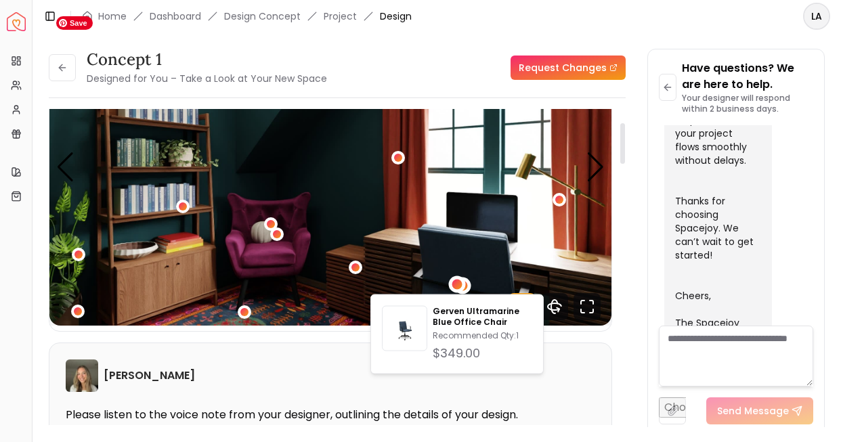
click at [467, 285] on div "1 / 4" at bounding box center [463, 285] width 10 height 10
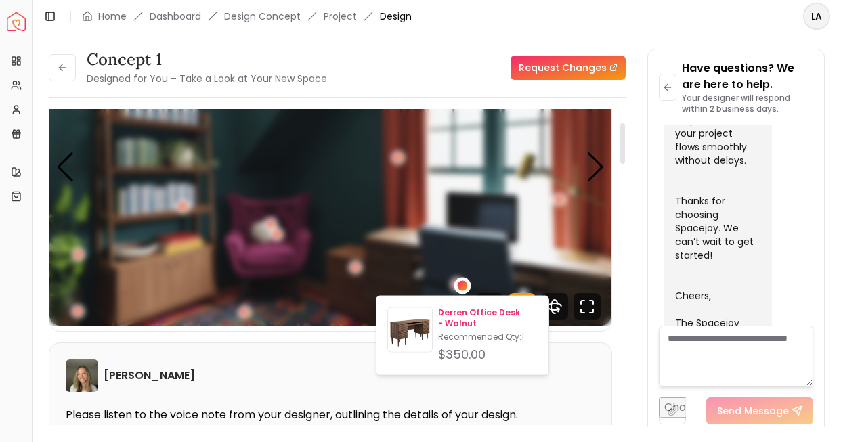
click at [463, 314] on p "Derren Office Desk - Walnut" at bounding box center [488, 319] width 100 height 22
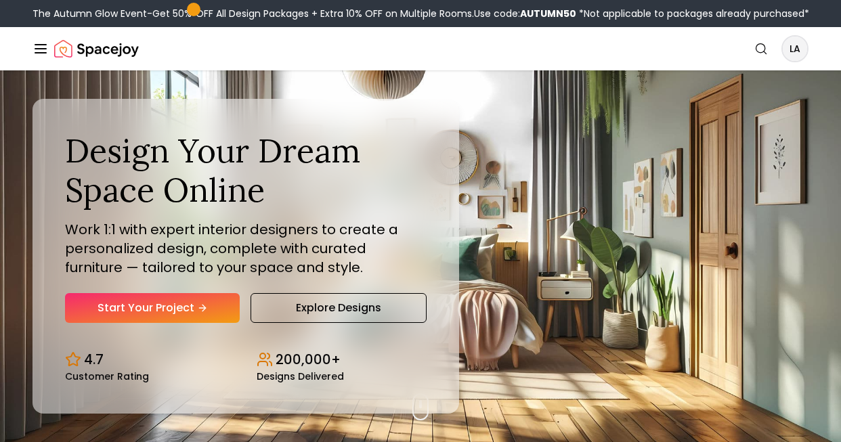
click at [33, 41] on icon "Global" at bounding box center [41, 49] width 16 height 16
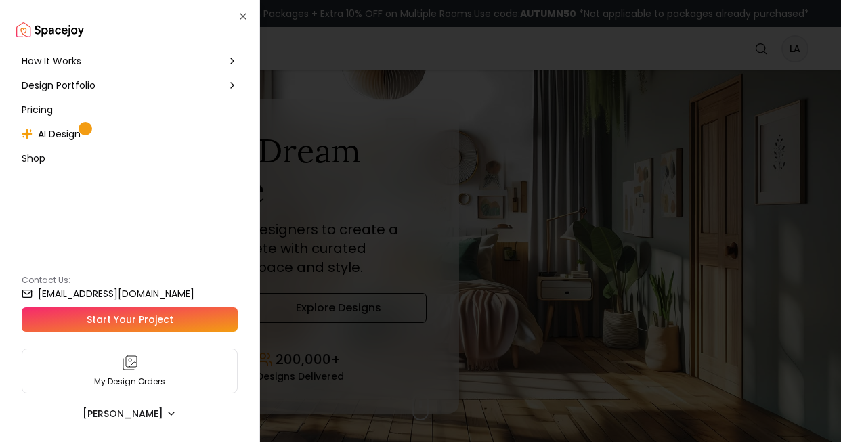
click at [775, 79] on div at bounding box center [420, 221] width 841 height 442
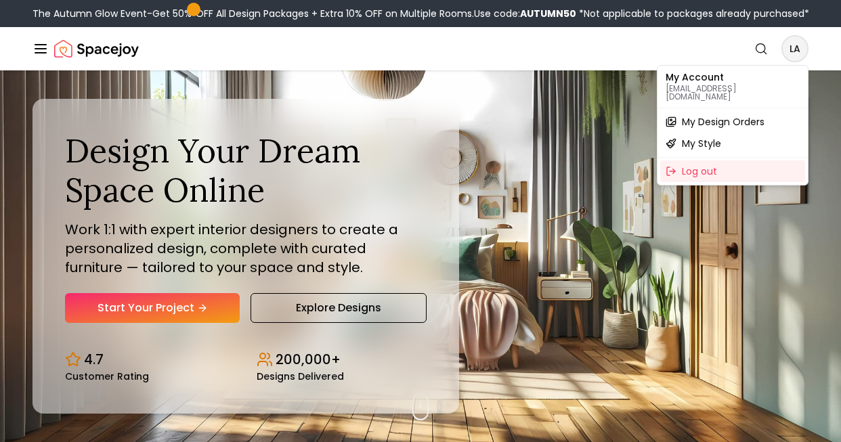
click at [677, 113] on div "My Design Orders" at bounding box center [733, 122] width 145 height 22
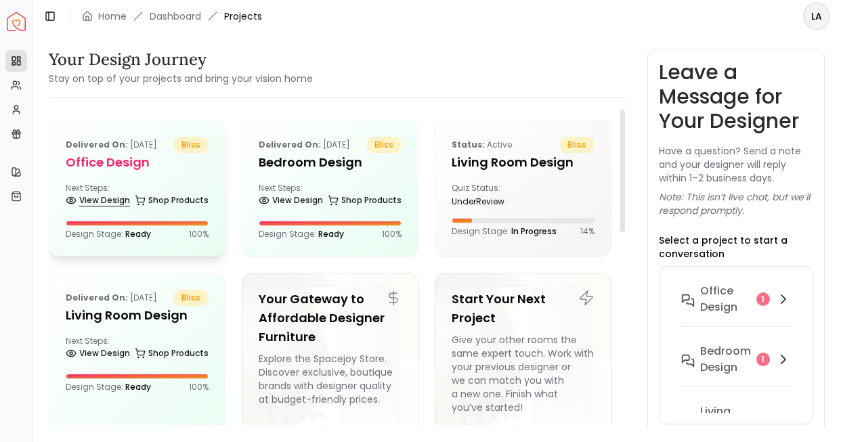
click at [111, 194] on link "View Design" at bounding box center [98, 200] width 64 height 19
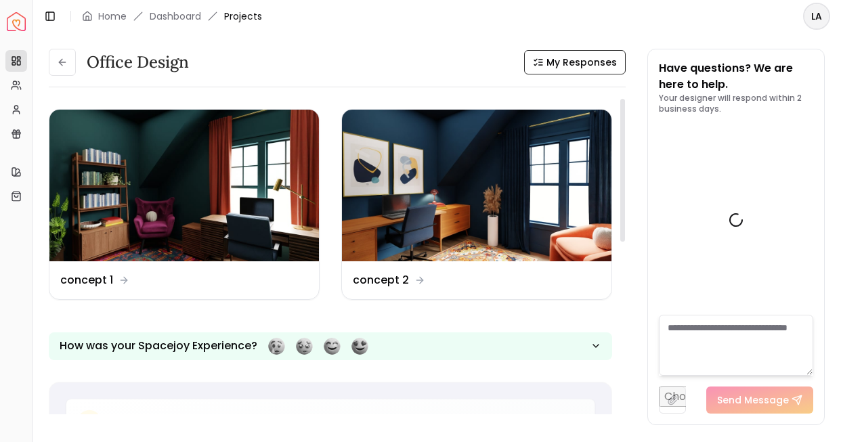
scroll to position [786, 0]
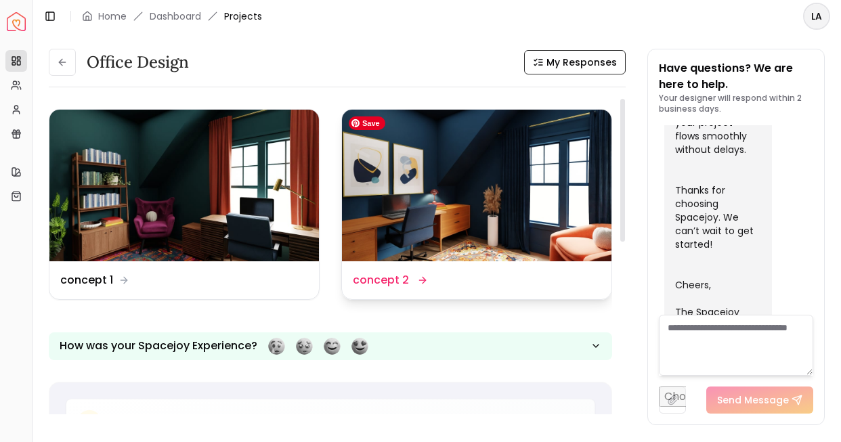
click at [369, 220] on img at bounding box center [477, 186] width 270 height 152
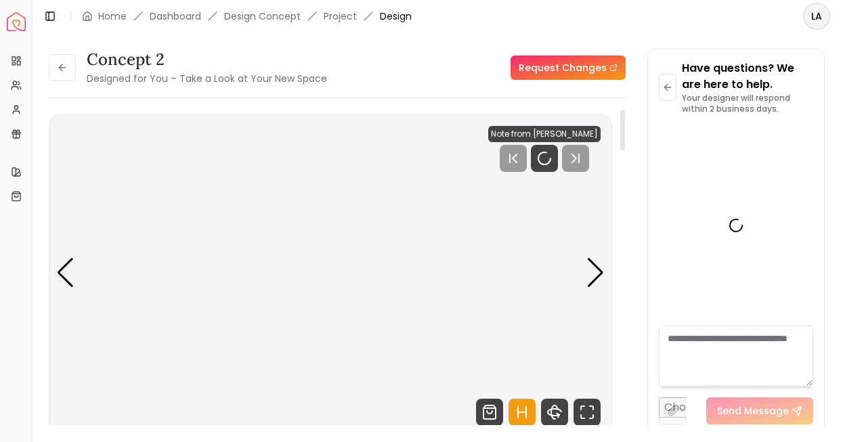
scroll to position [775, 0]
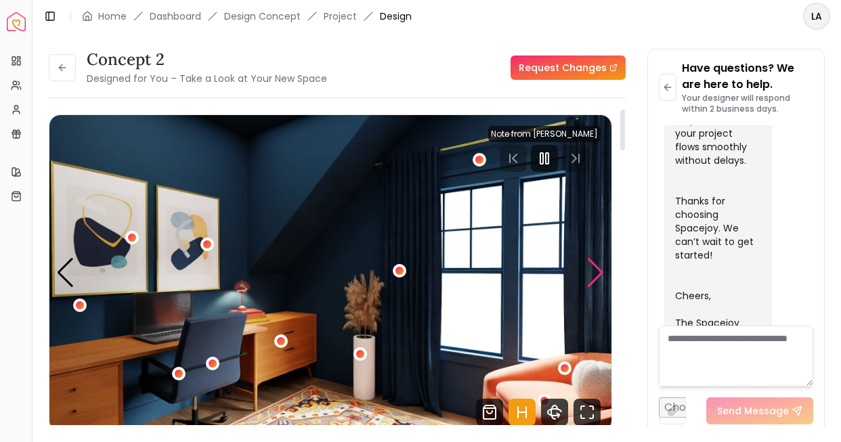
click at [592, 278] on div "Next slide" at bounding box center [596, 273] width 18 height 30
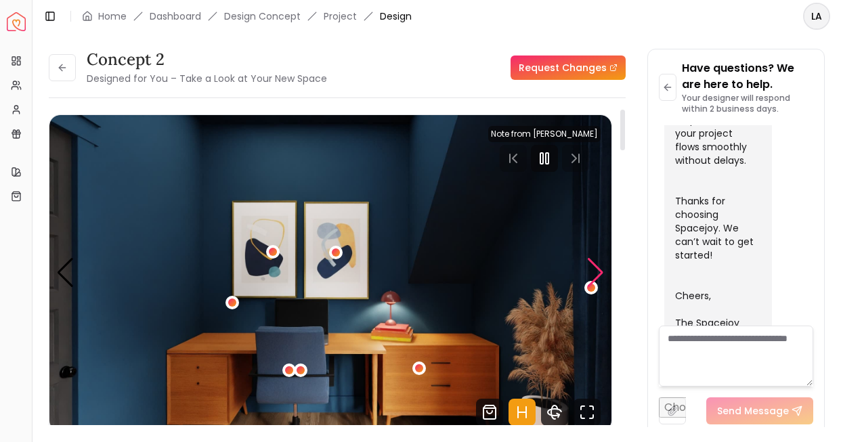
click at [592, 278] on div "Next slide" at bounding box center [596, 273] width 18 height 30
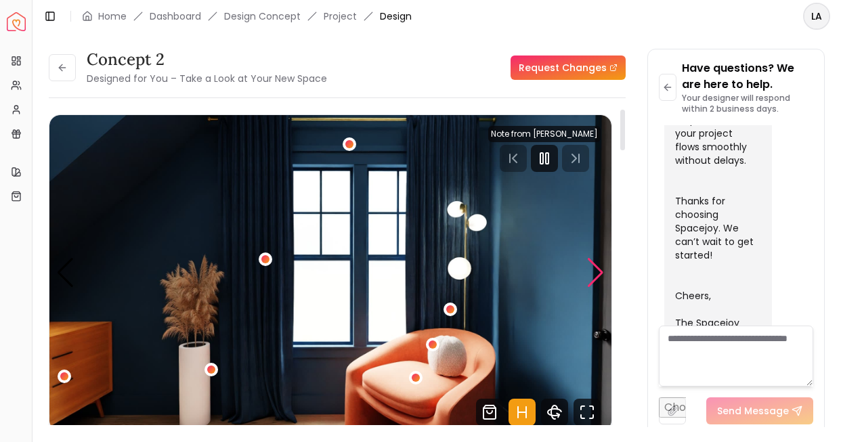
click at [592, 278] on div "Next slide" at bounding box center [596, 273] width 18 height 30
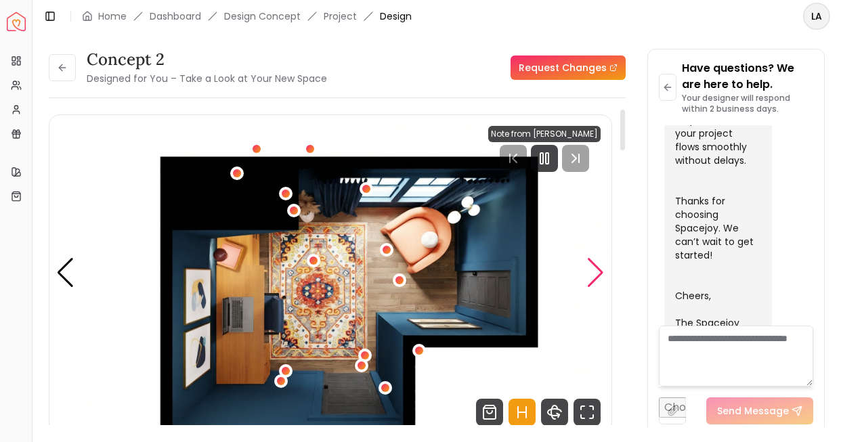
click at [592, 278] on div "Next slide" at bounding box center [596, 273] width 18 height 30
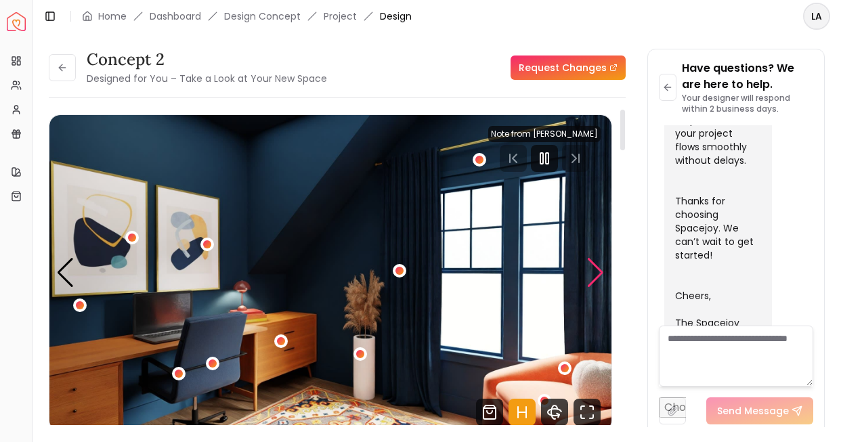
click at [592, 278] on div "Next slide" at bounding box center [596, 273] width 18 height 30
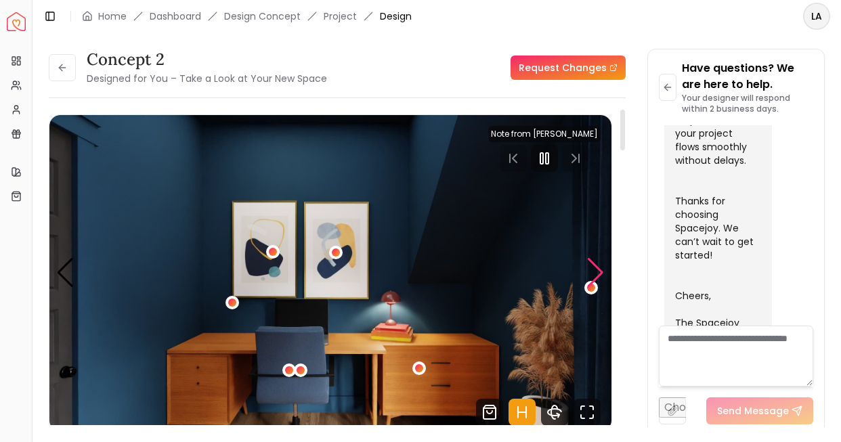
click at [592, 278] on div "Next slide" at bounding box center [596, 273] width 18 height 30
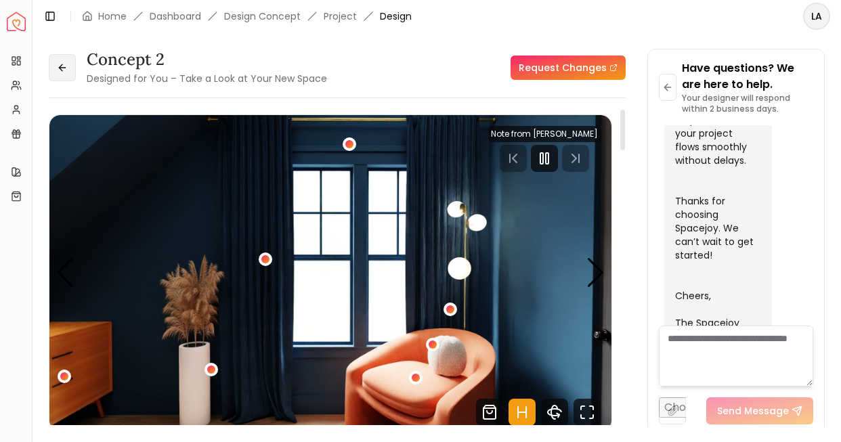
click at [69, 65] on button at bounding box center [62, 67] width 27 height 27
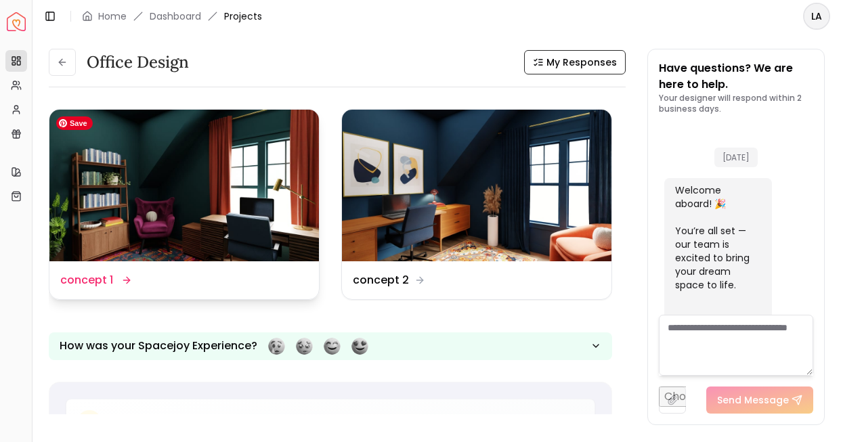
scroll to position [786, 0]
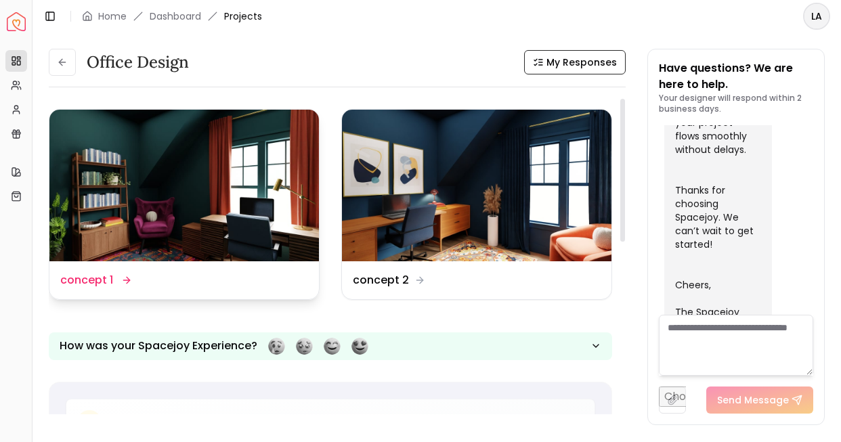
click at [108, 272] on dd "concept 1" at bounding box center [86, 280] width 53 height 16
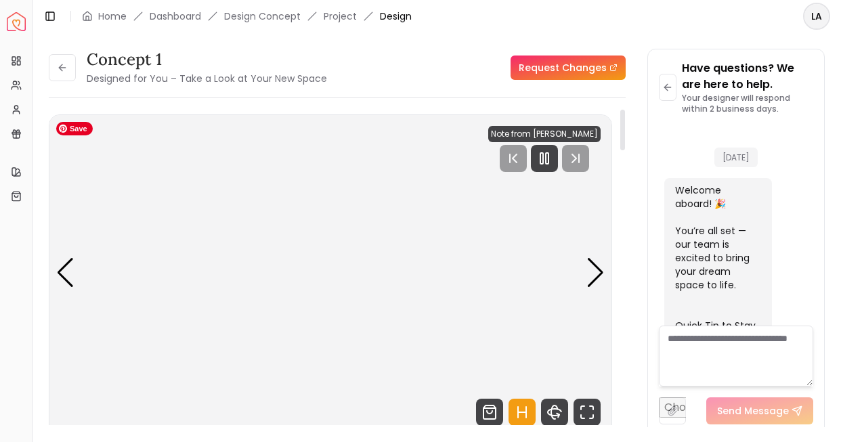
scroll to position [775, 0]
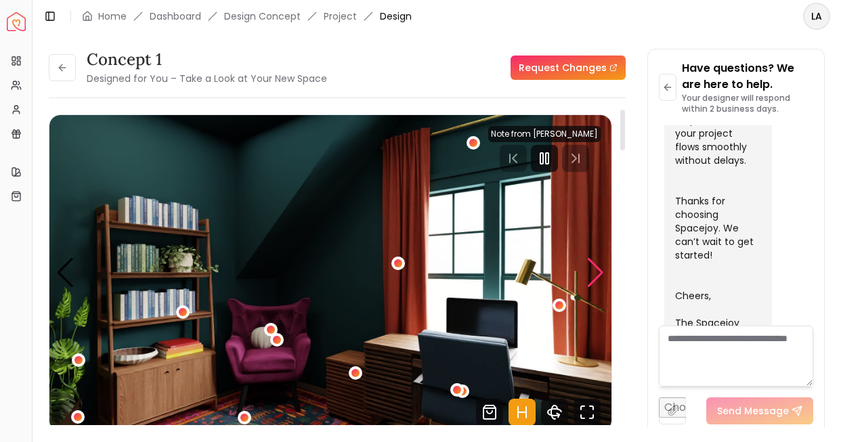
click at [600, 275] on div "Next slide" at bounding box center [596, 273] width 18 height 30
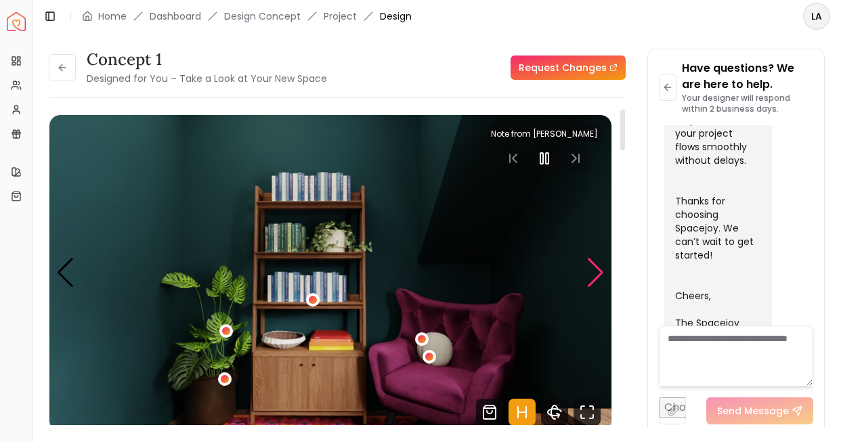
click at [600, 275] on div "Next slide" at bounding box center [596, 273] width 18 height 30
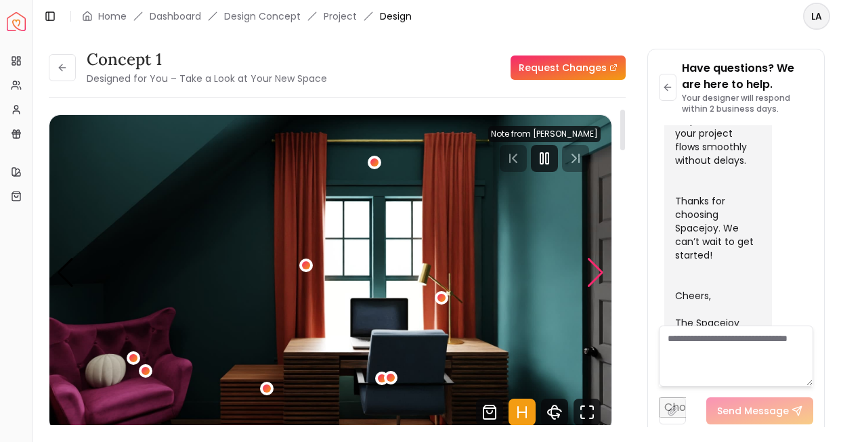
click at [600, 275] on div "Next slide" at bounding box center [596, 273] width 18 height 30
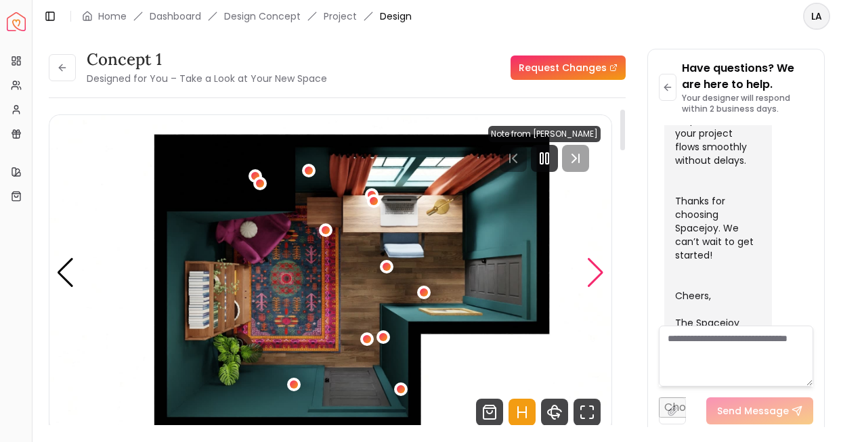
click at [599, 274] on div "Next slide" at bounding box center [596, 273] width 18 height 30
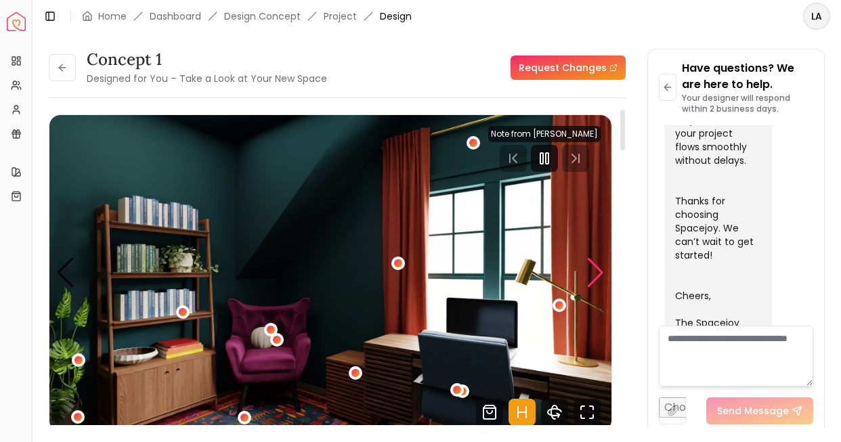
click at [599, 274] on div "Next slide" at bounding box center [596, 273] width 18 height 30
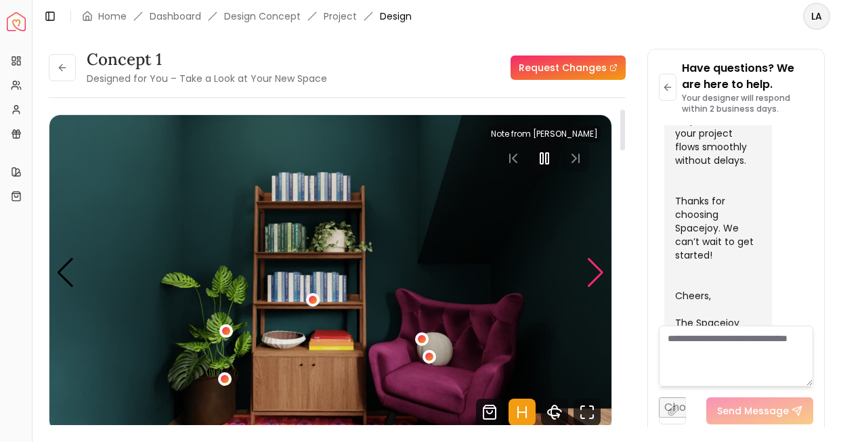
click at [599, 274] on div "Next slide" at bounding box center [596, 273] width 18 height 30
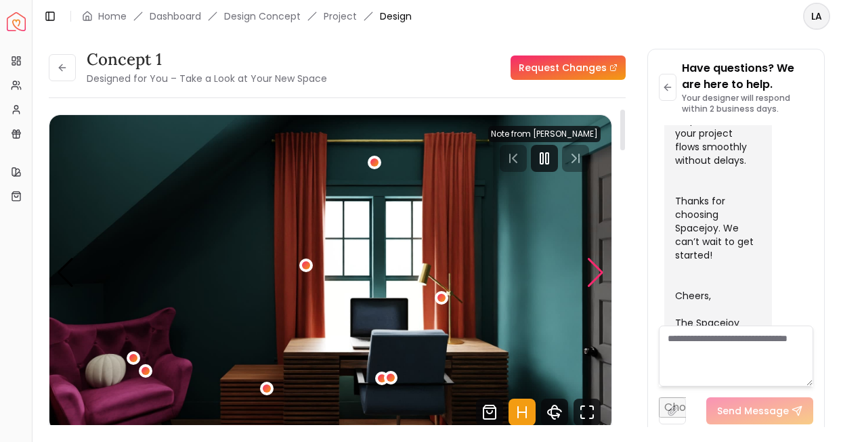
click at [599, 274] on div "Next slide" at bounding box center [596, 273] width 18 height 30
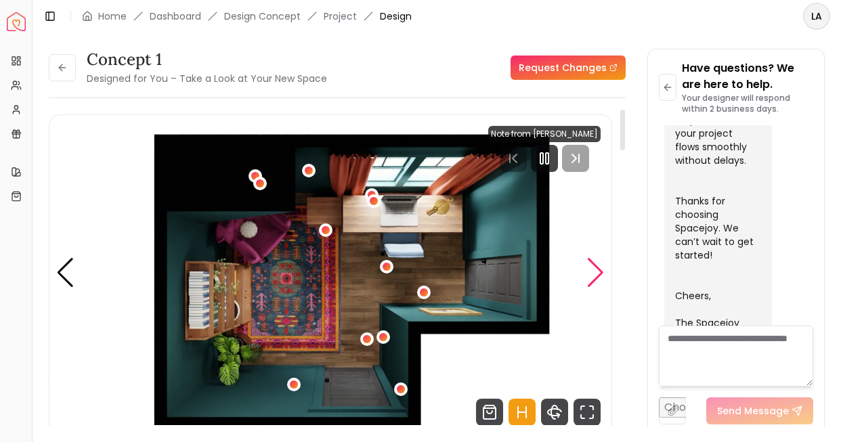
click at [599, 274] on div "Next slide" at bounding box center [596, 273] width 18 height 30
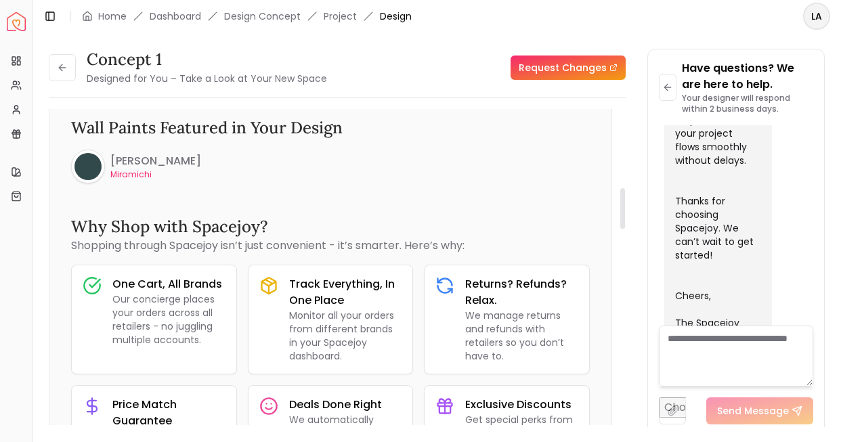
scroll to position [610, 0]
